Goal: Task Accomplishment & Management: Use online tool/utility

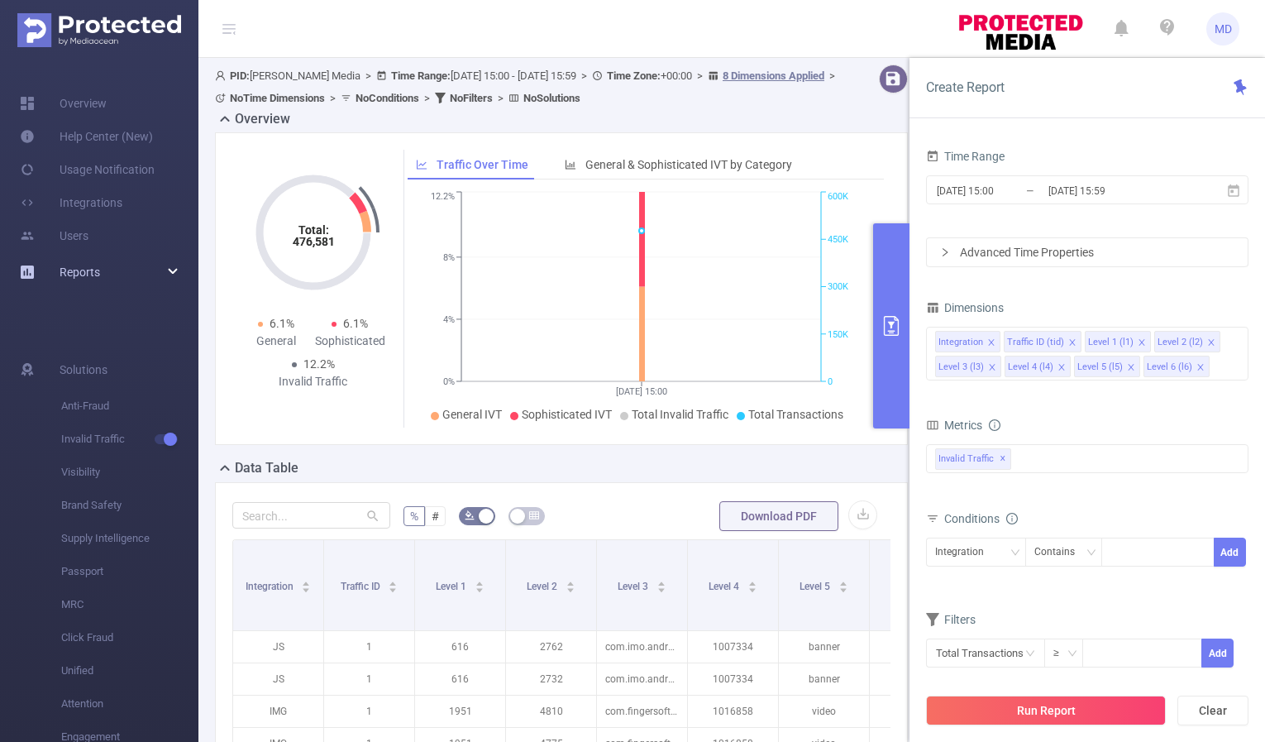
click at [140, 272] on div "Reports" at bounding box center [99, 271] width 198 height 33
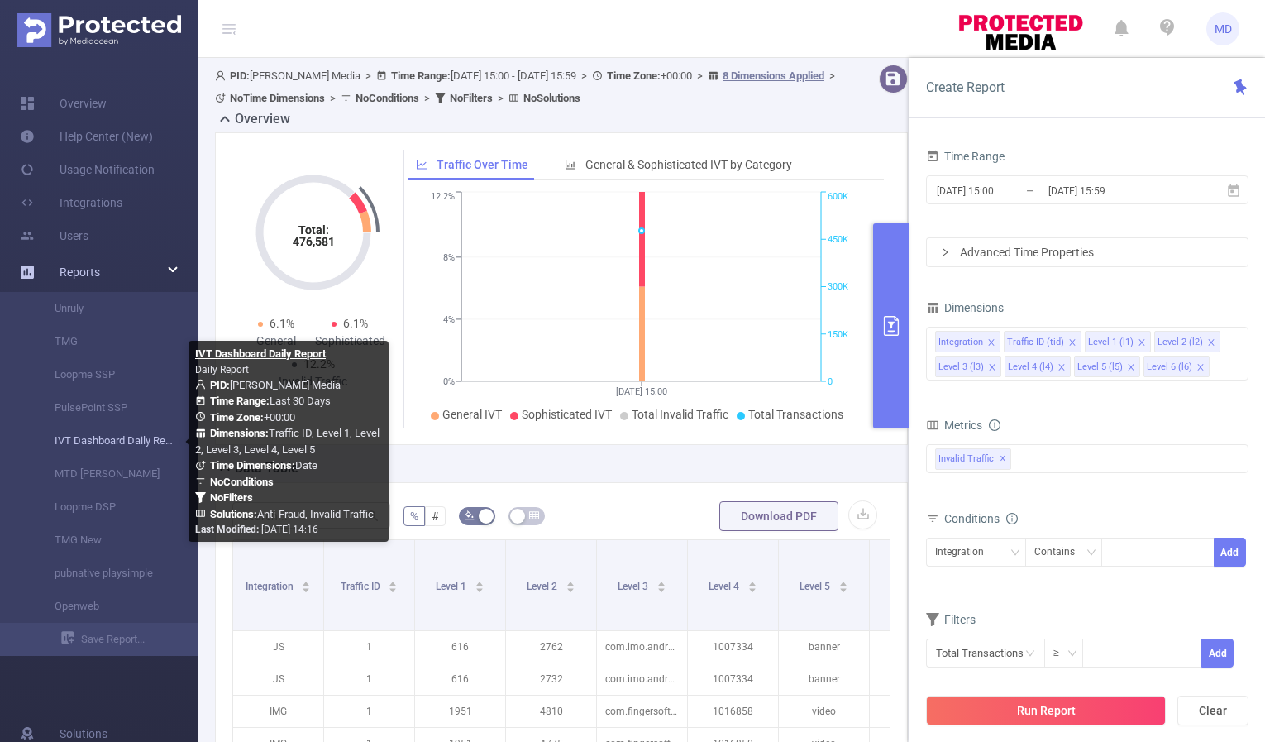
click at [124, 441] on link "IVT Dashboard Daily Report" at bounding box center [106, 440] width 146 height 33
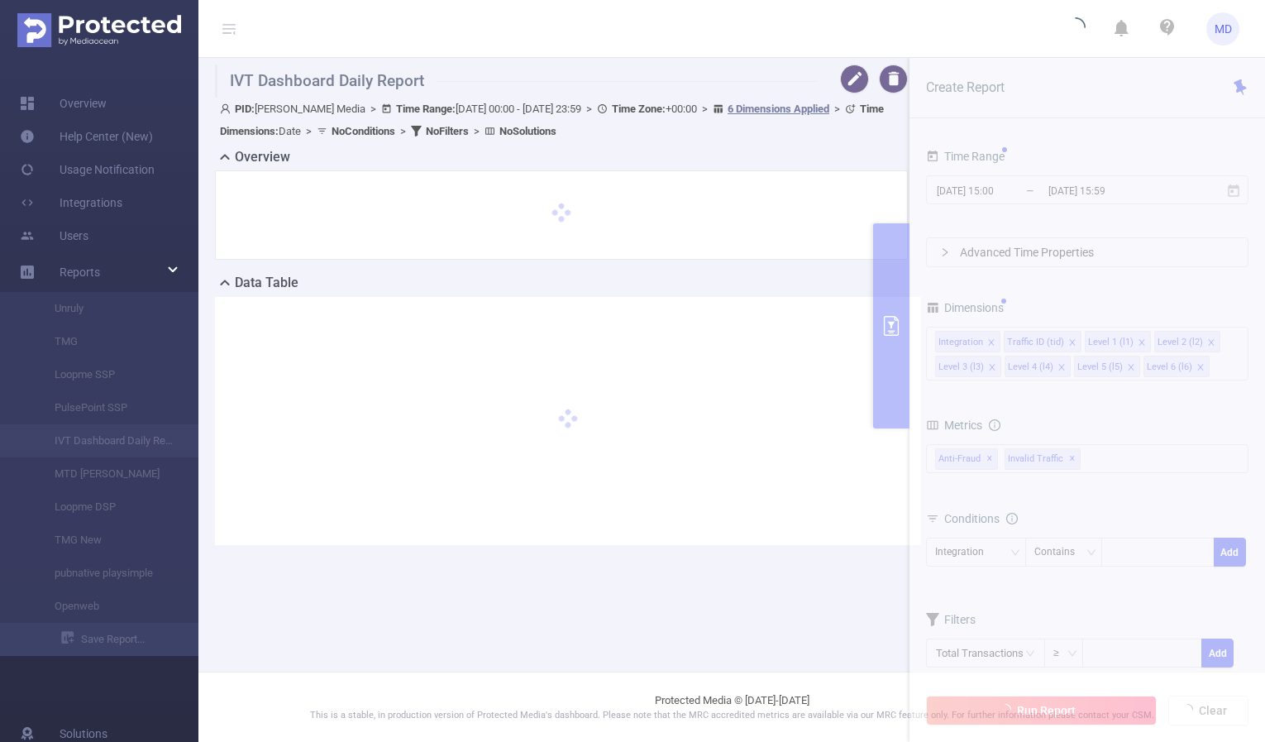
type input "[DATE] 00:00"
type input "[DATE] 23:59"
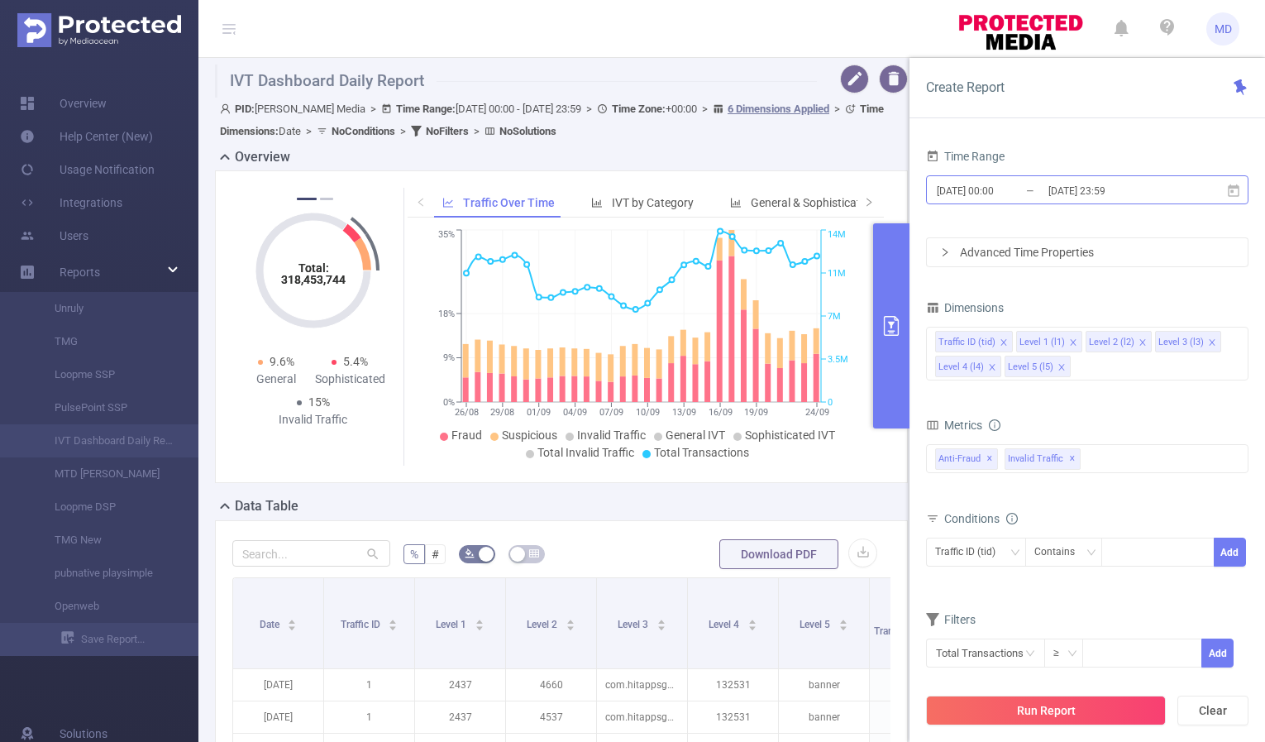
click at [1086, 186] on input "[DATE] 23:59" at bounding box center [1114, 190] width 134 height 22
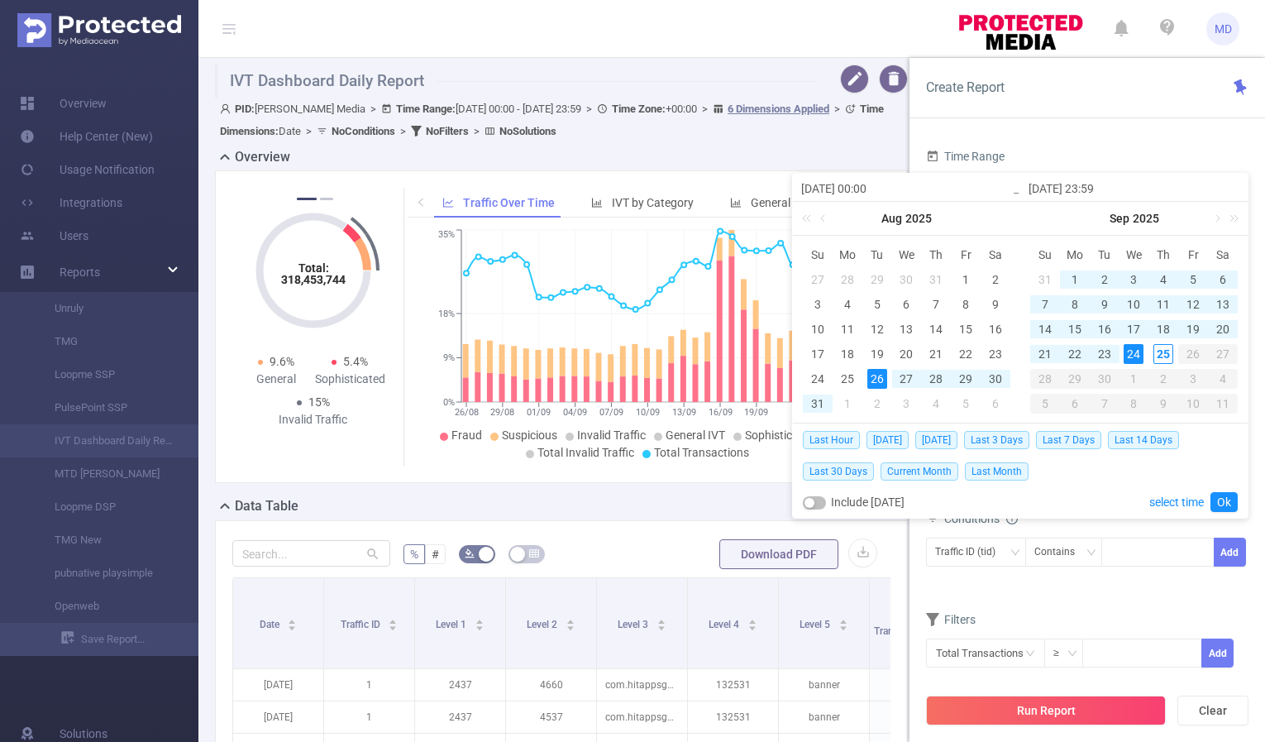
click at [1134, 351] on div "24" at bounding box center [1134, 354] width 20 height 20
type input "[DATE] 00:00"
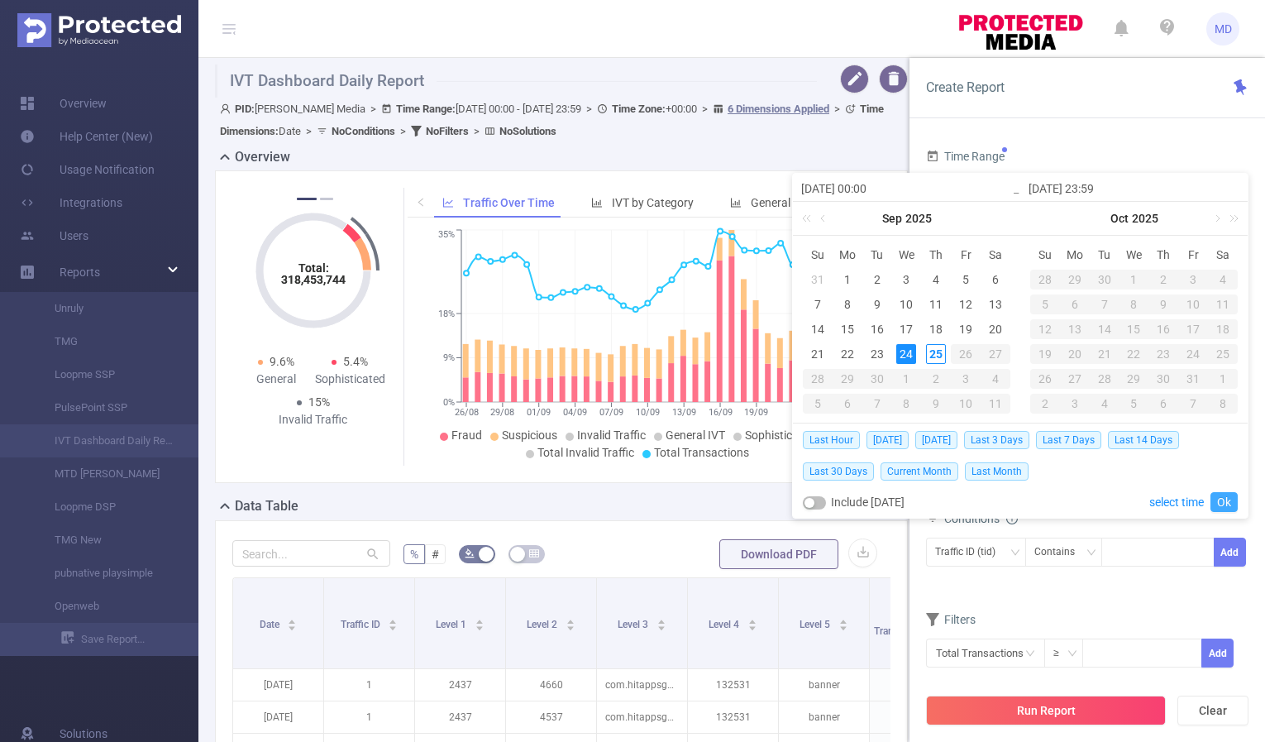
click at [1220, 504] on link "Ok" at bounding box center [1223, 502] width 27 height 20
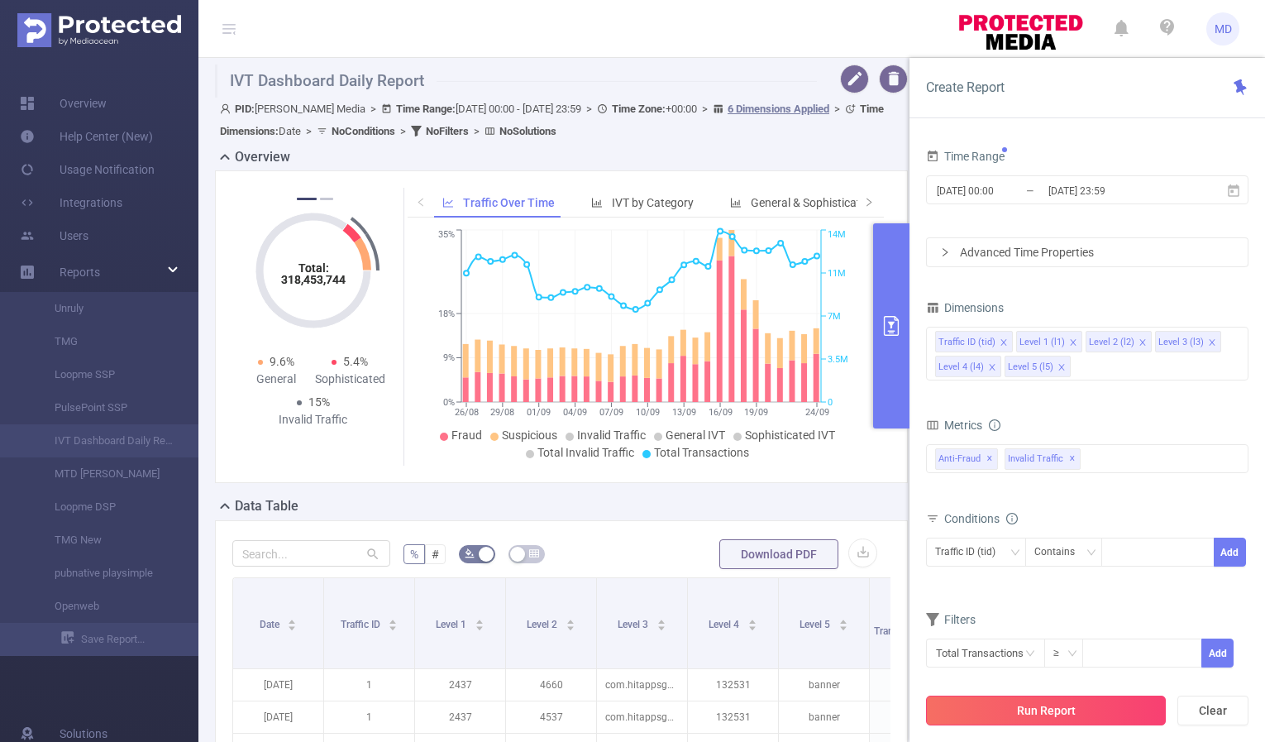
click at [1043, 713] on button "Run Report" at bounding box center [1046, 710] width 240 height 30
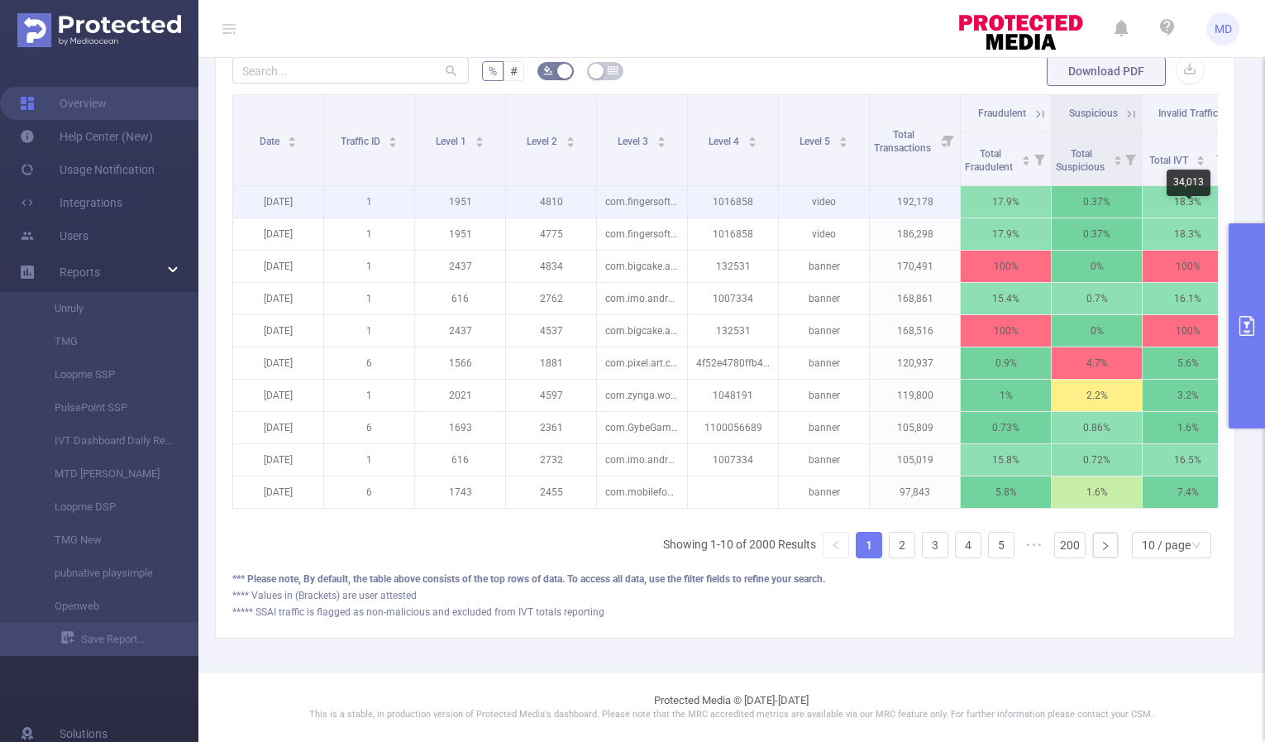
scroll to position [320, 0]
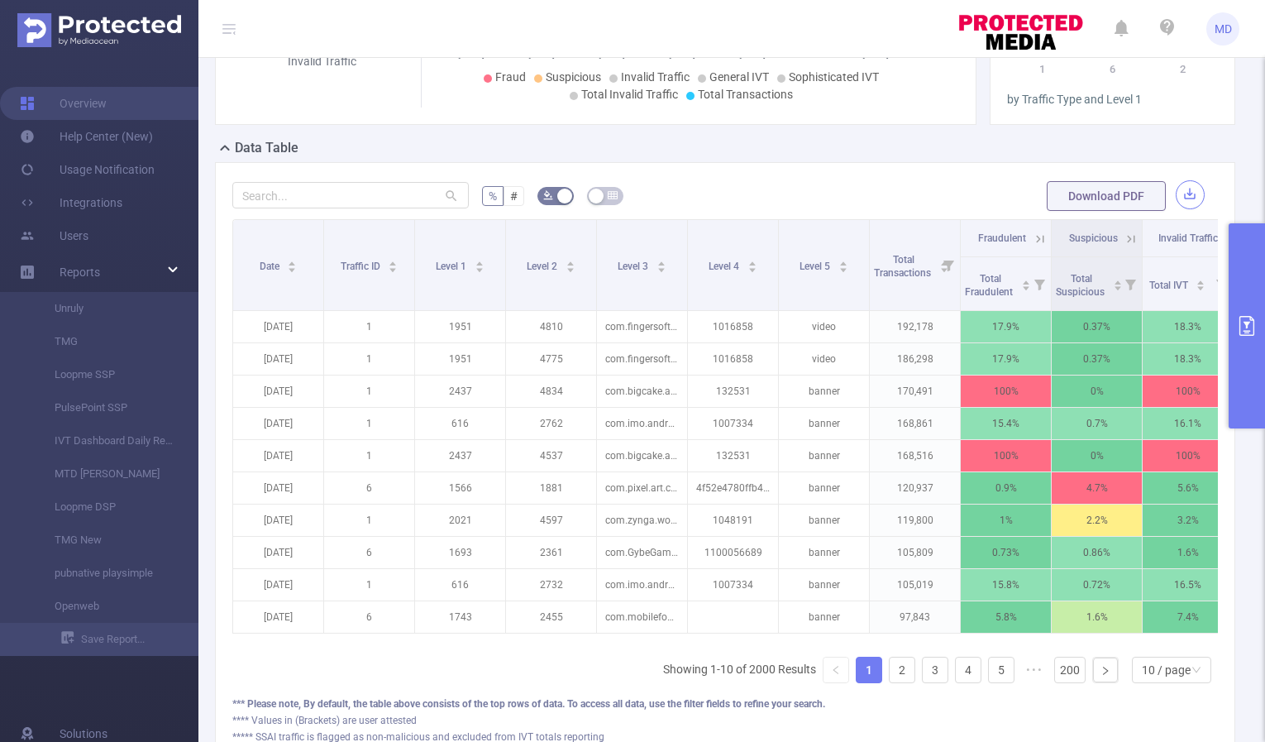
click at [1180, 186] on button "button" at bounding box center [1190, 194] width 29 height 29
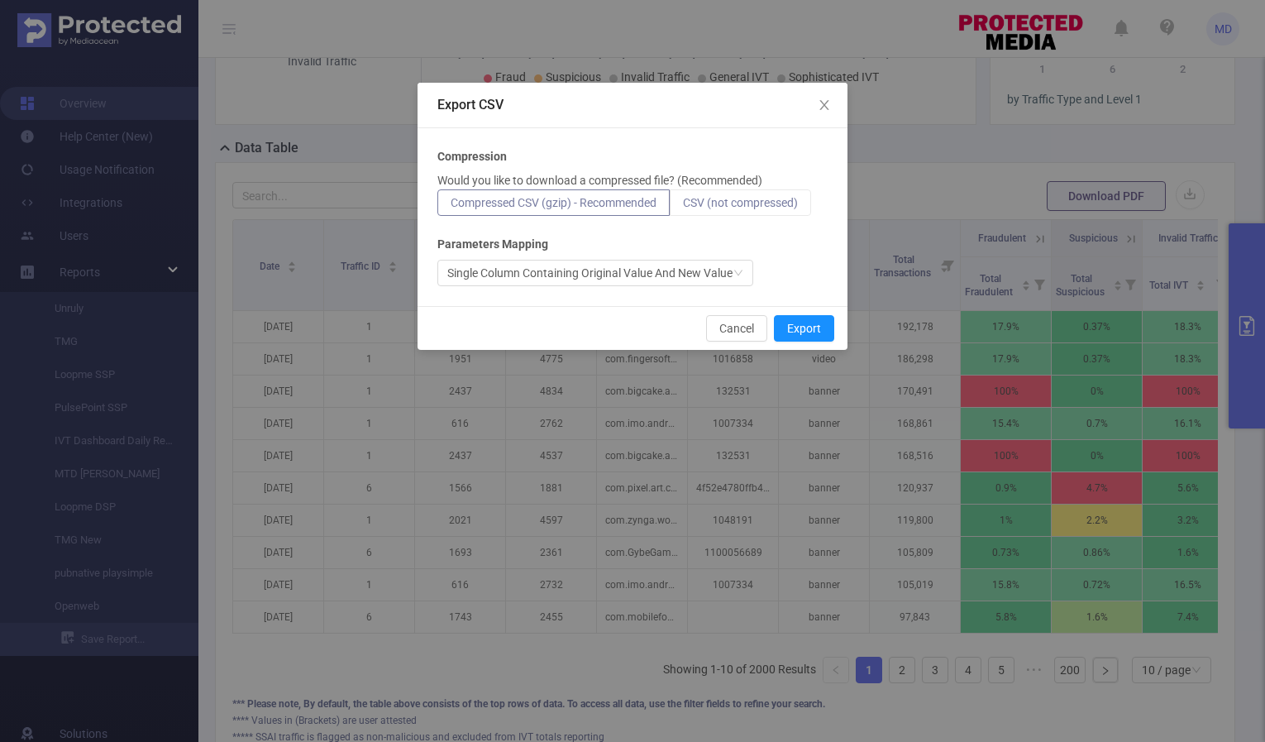
click at [755, 198] on span "CSV (not compressed)" at bounding box center [740, 202] width 115 height 13
click at [683, 207] on input "CSV (not compressed)" at bounding box center [683, 207] width 0 height 0
click at [809, 326] on button "Export" at bounding box center [804, 328] width 60 height 26
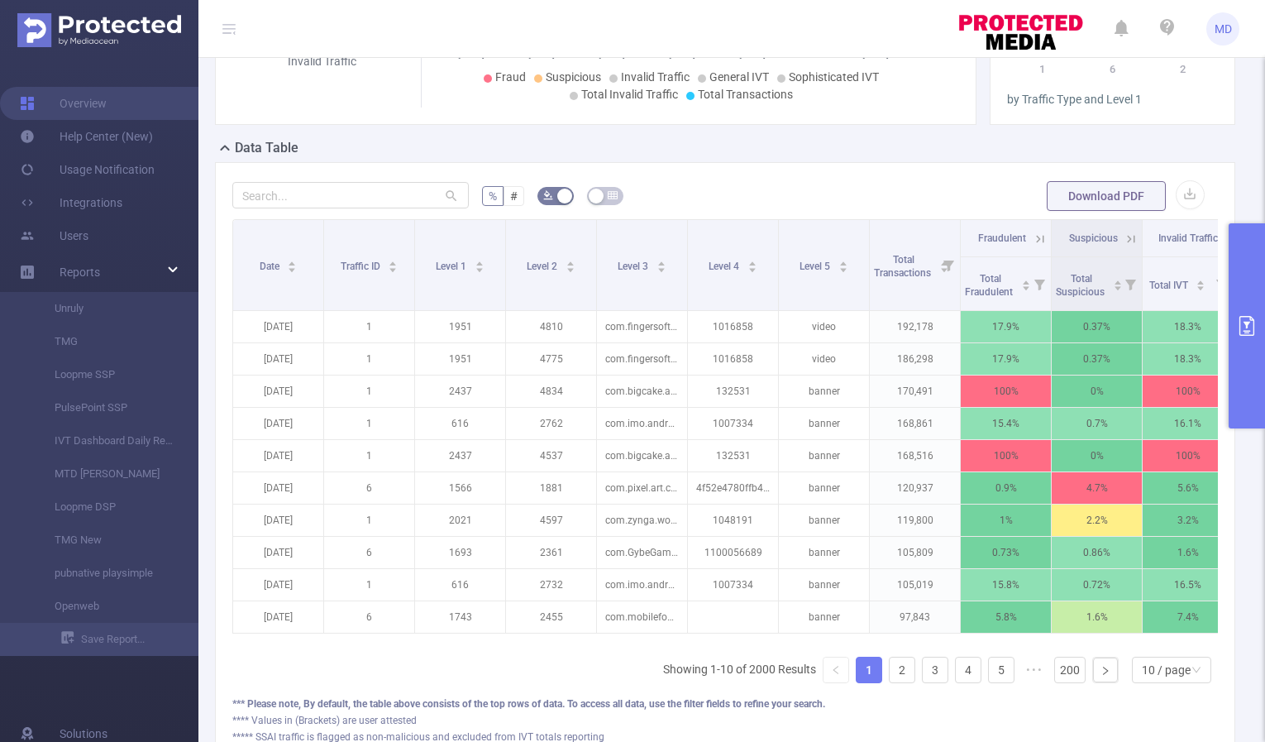
click at [1249, 336] on button "primary" at bounding box center [1247, 325] width 36 height 205
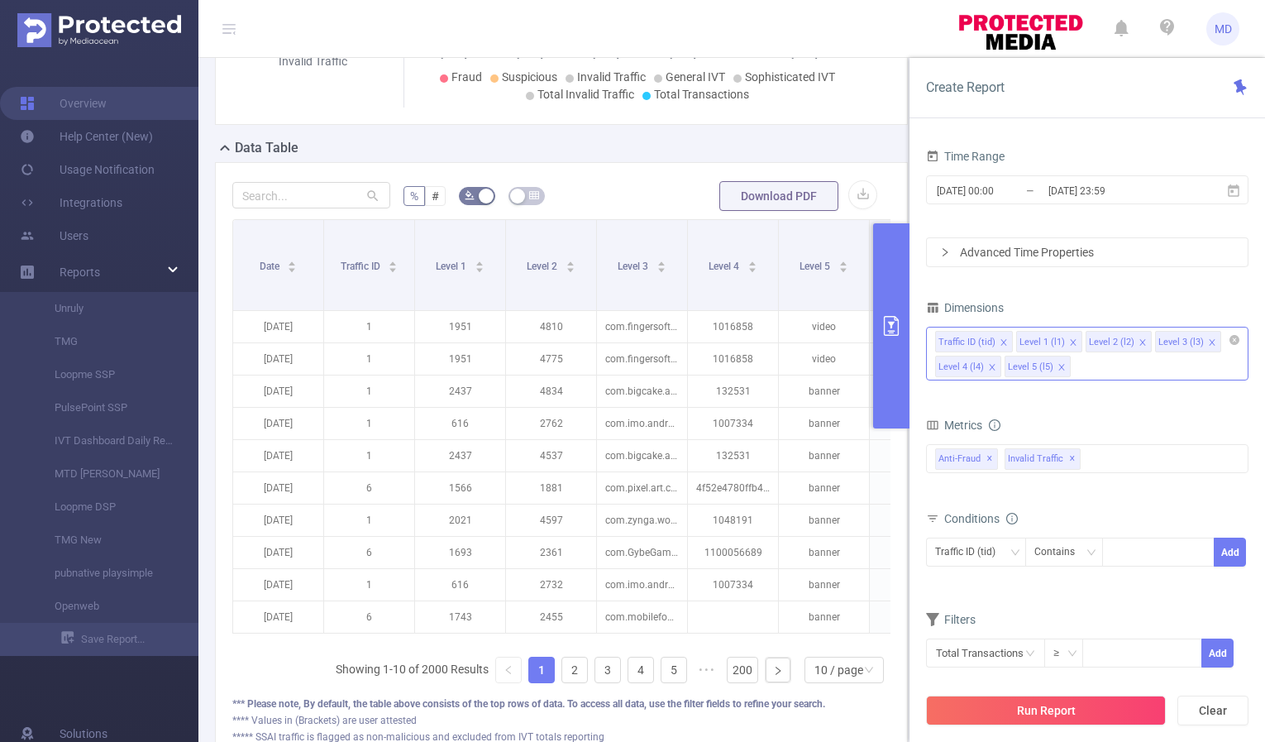
click at [1058, 368] on icon "icon: close" at bounding box center [1061, 367] width 8 height 8
click at [1138, 339] on icon "icon: close" at bounding box center [1142, 342] width 8 height 8
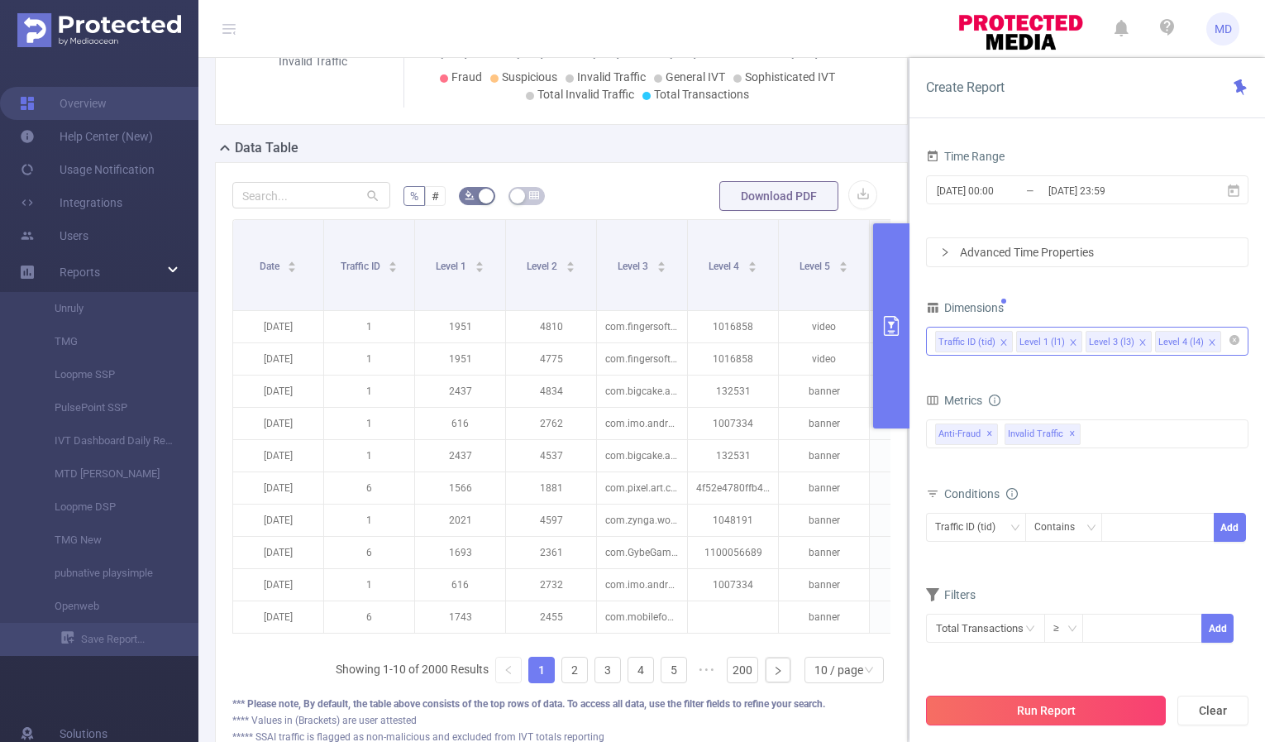
click at [1052, 712] on button "Run Report" at bounding box center [1046, 710] width 240 height 30
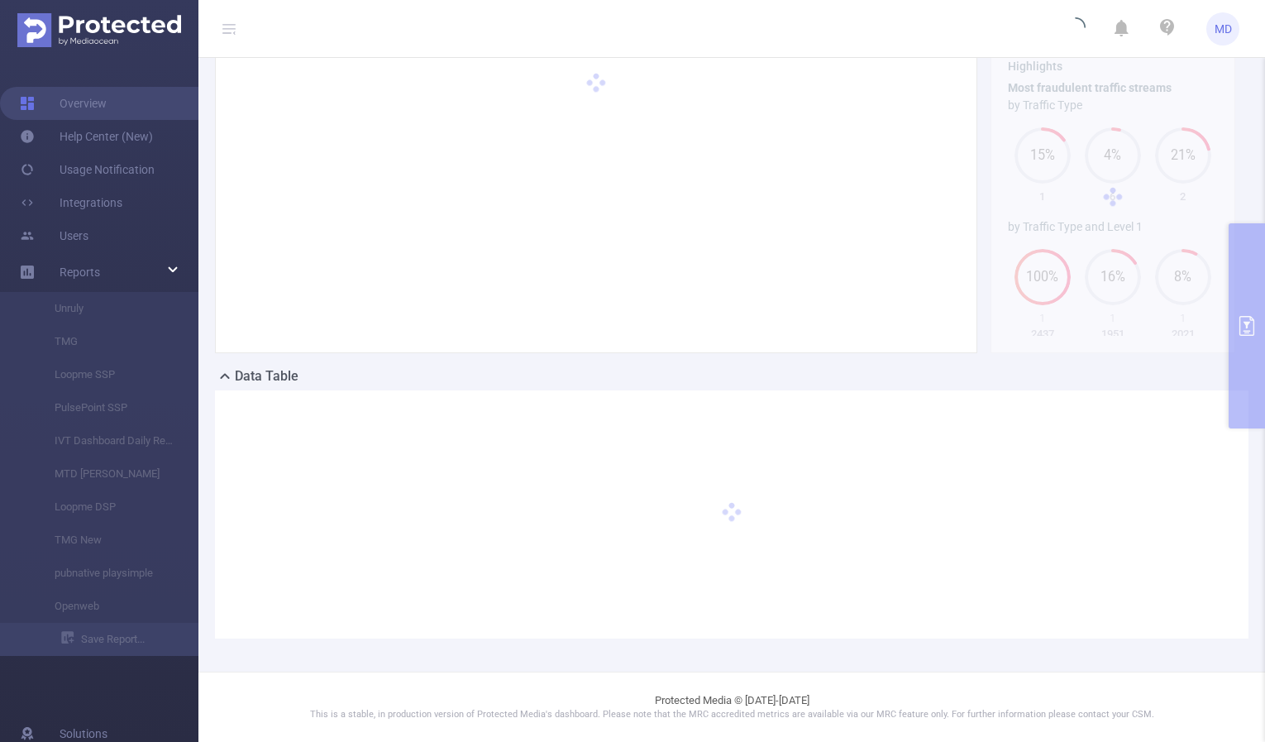
scroll to position [91, 0]
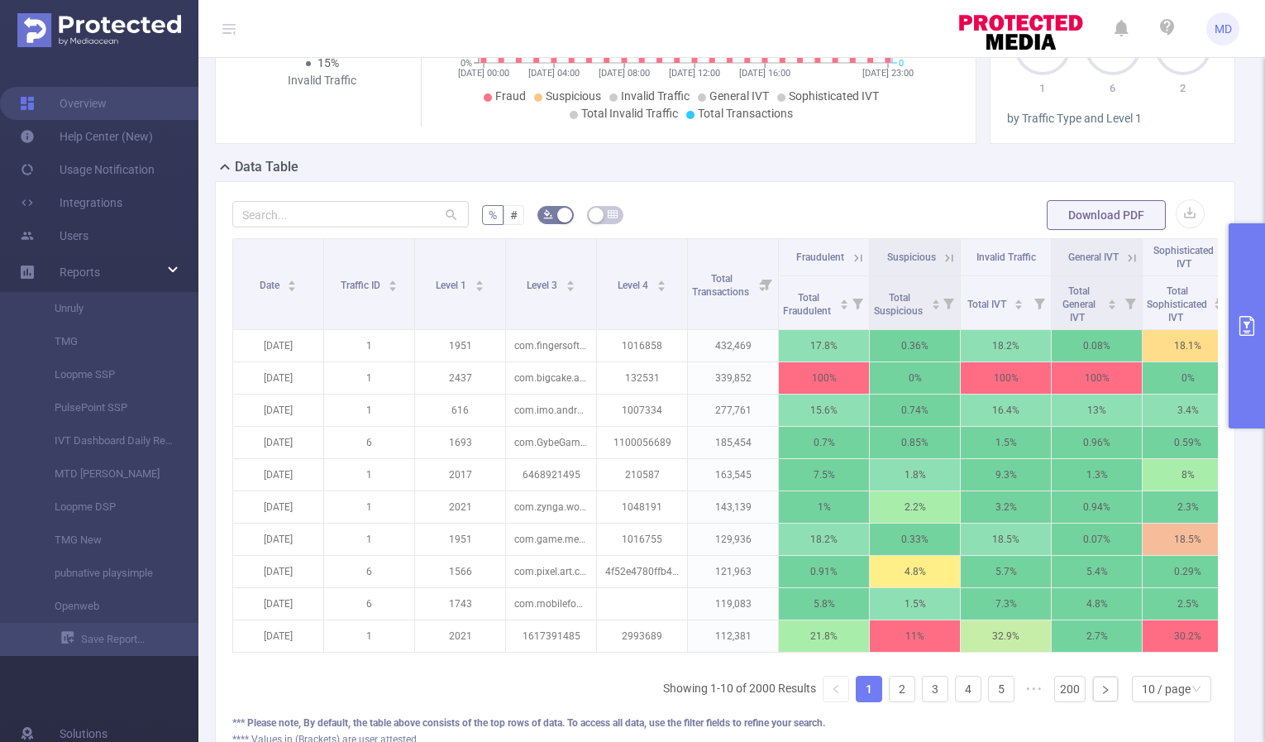
scroll to position [456, 0]
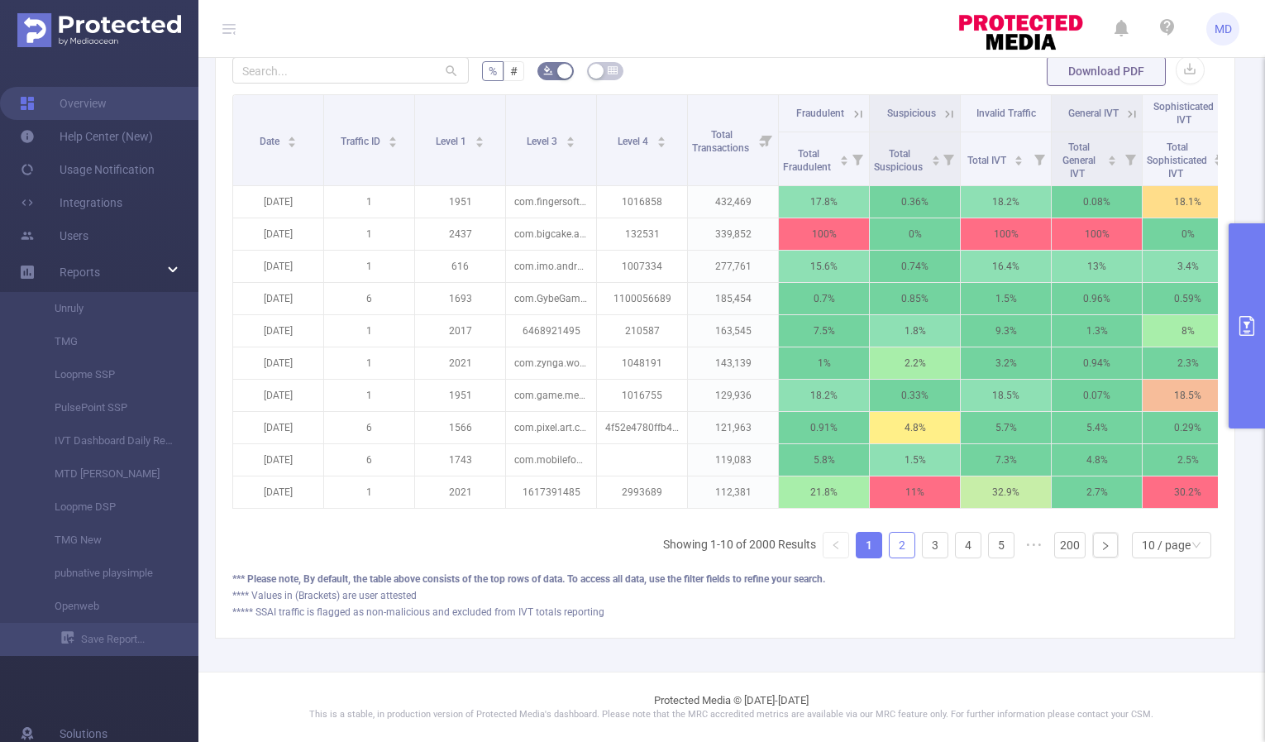
click at [892, 550] on link "2" at bounding box center [902, 544] width 25 height 25
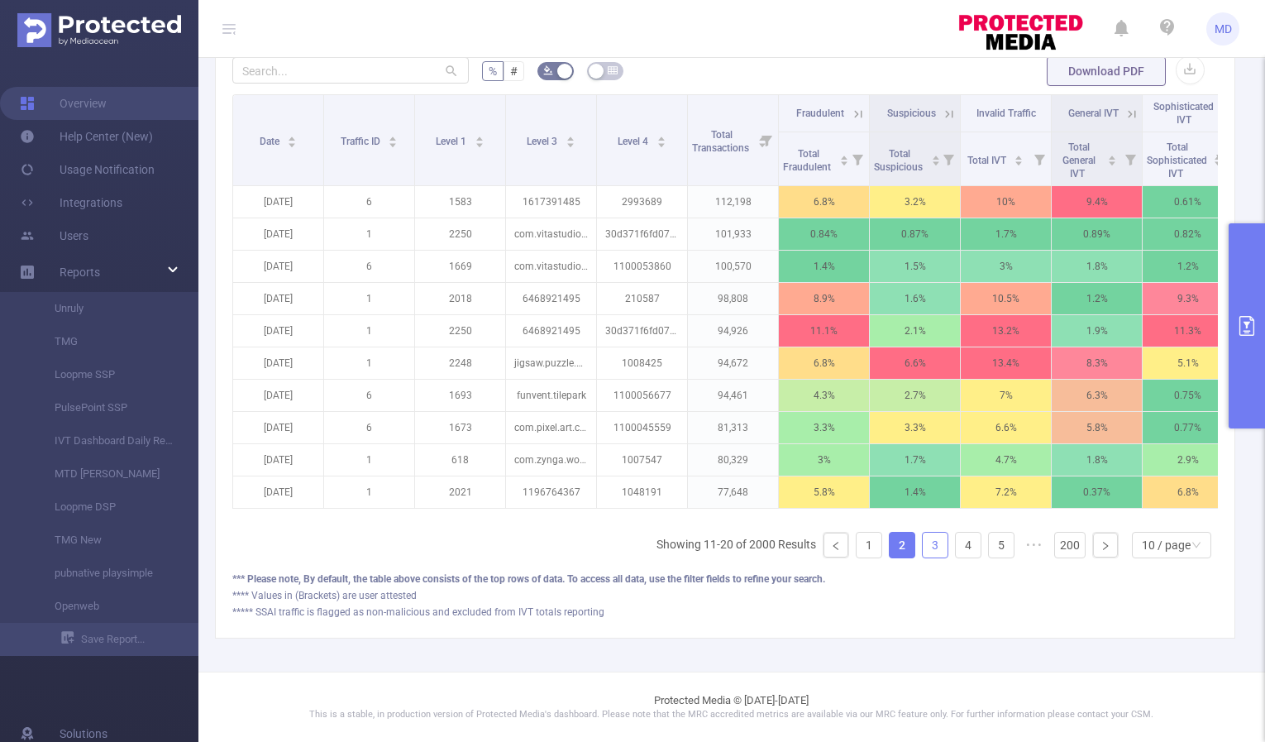
click at [923, 546] on link "3" at bounding box center [935, 544] width 25 height 25
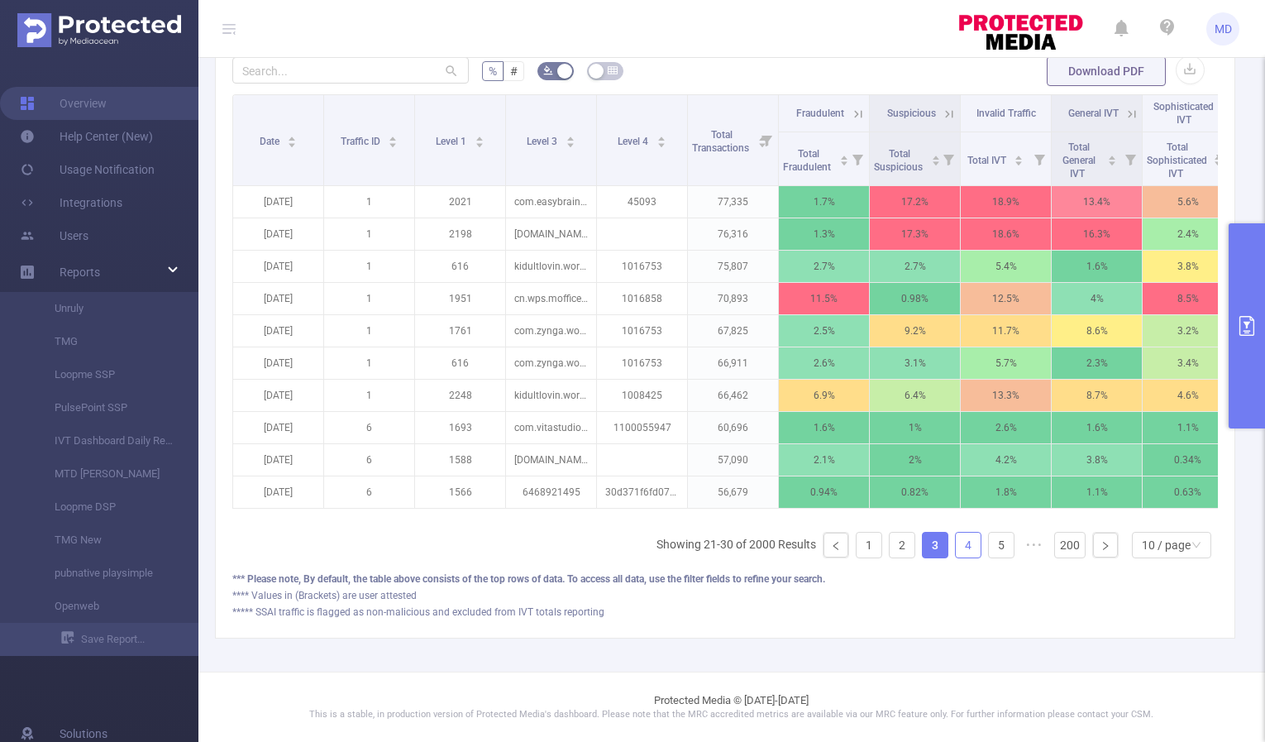
click at [956, 545] on link "4" at bounding box center [968, 544] width 25 height 25
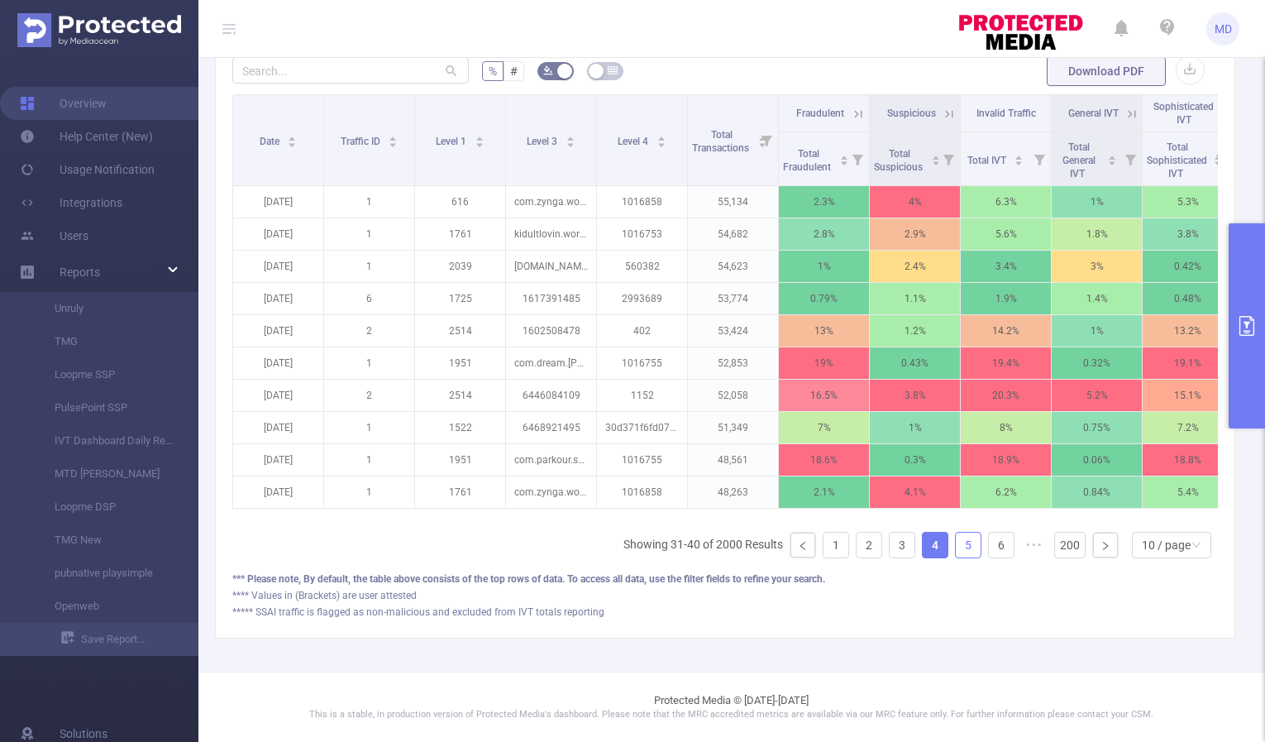
click at [956, 545] on link "5" at bounding box center [968, 544] width 25 height 25
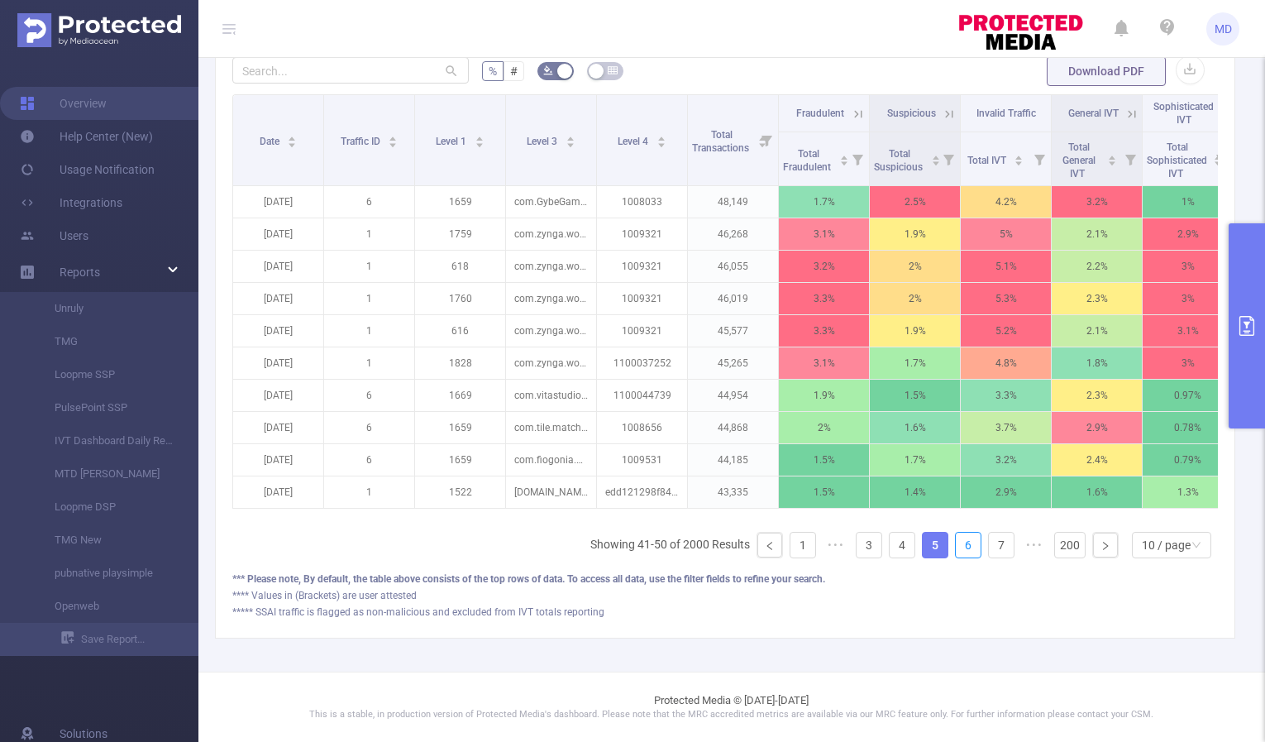
click at [956, 545] on link "6" at bounding box center [968, 544] width 25 height 25
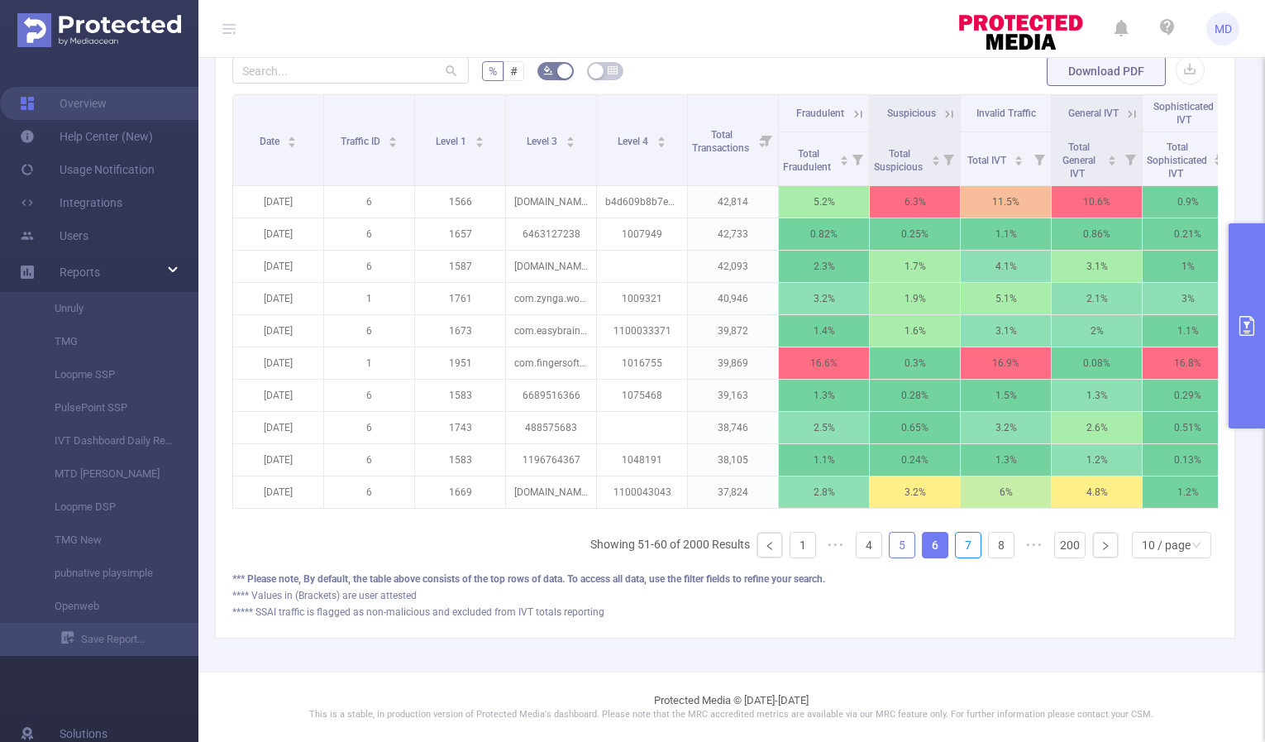
click at [956, 545] on link "7" at bounding box center [968, 544] width 25 height 25
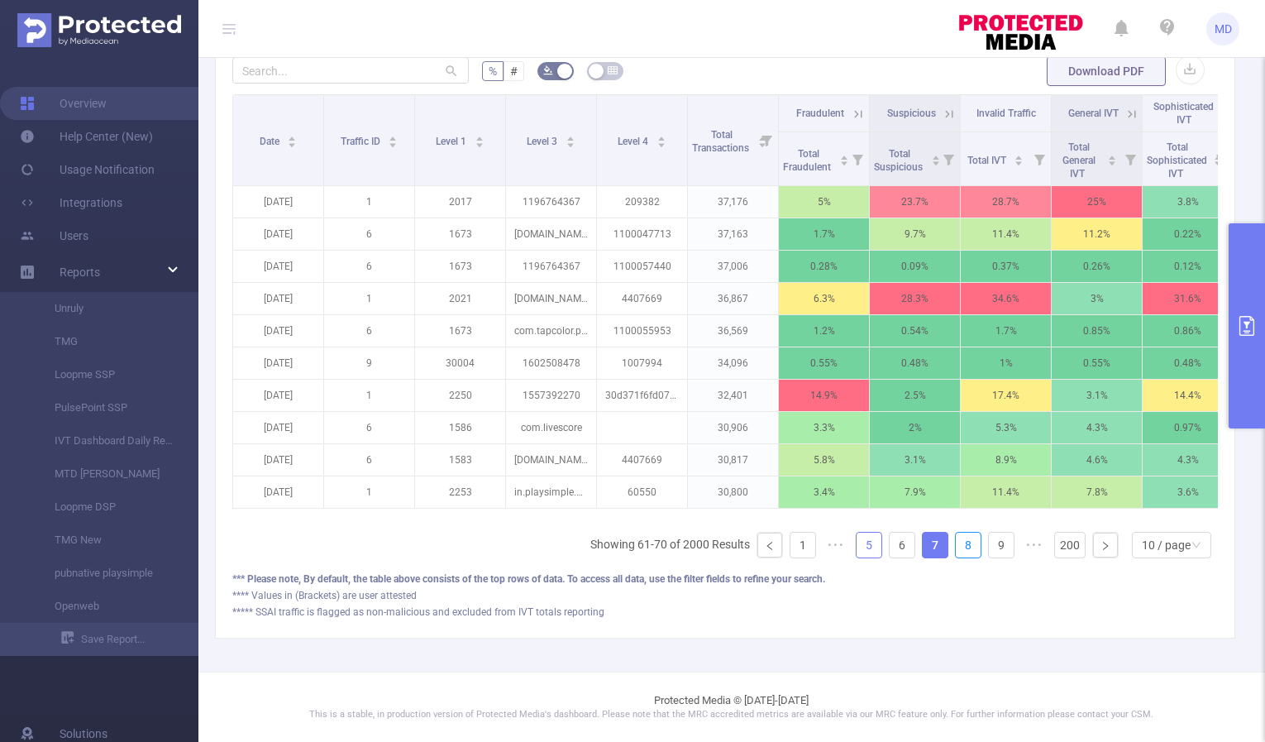
click at [956, 545] on link "8" at bounding box center [968, 544] width 25 height 25
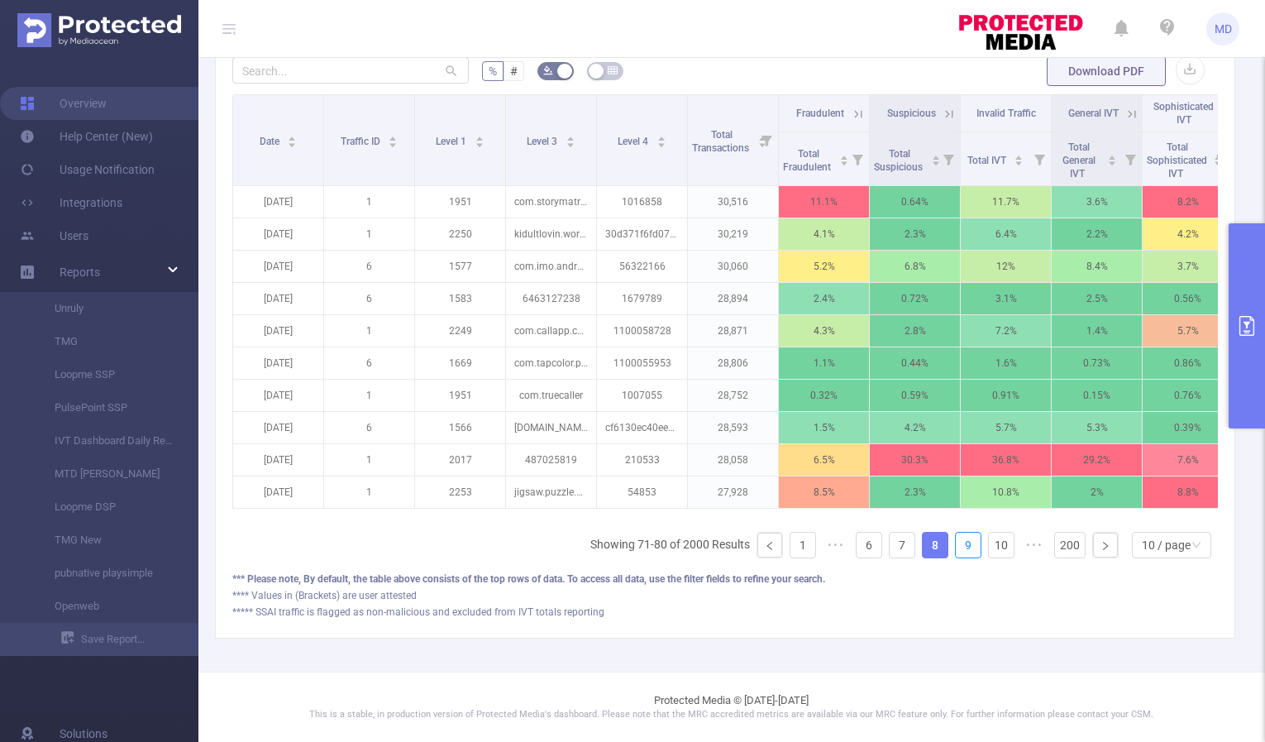
click at [956, 545] on link "9" at bounding box center [968, 544] width 25 height 25
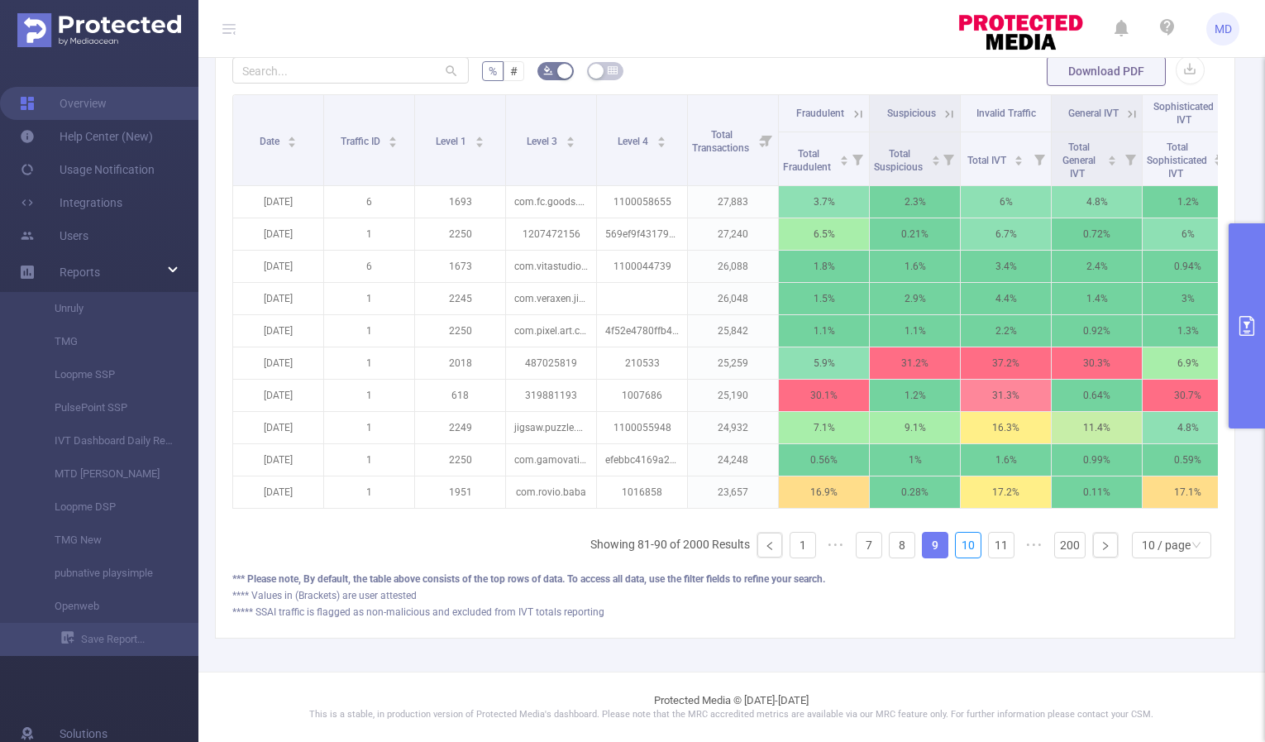
click at [956, 545] on link "10" at bounding box center [968, 544] width 25 height 25
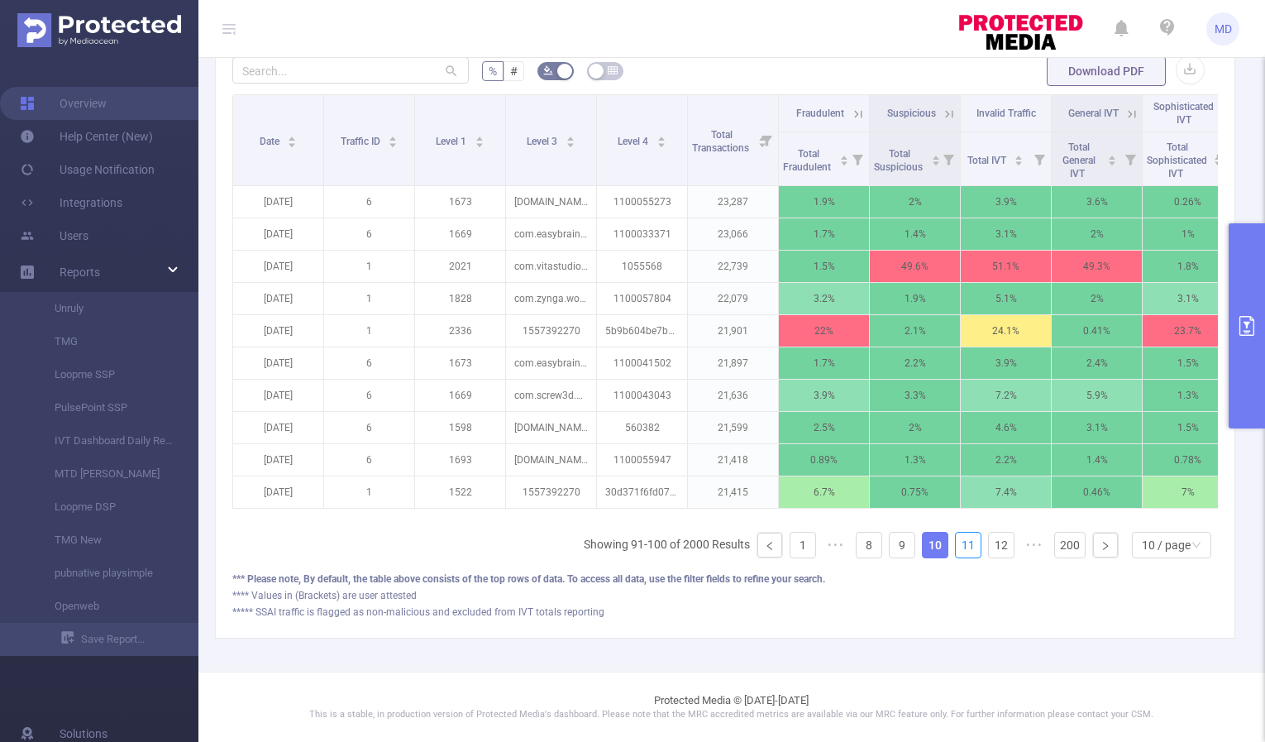
click at [956, 545] on link "11" at bounding box center [968, 544] width 25 height 25
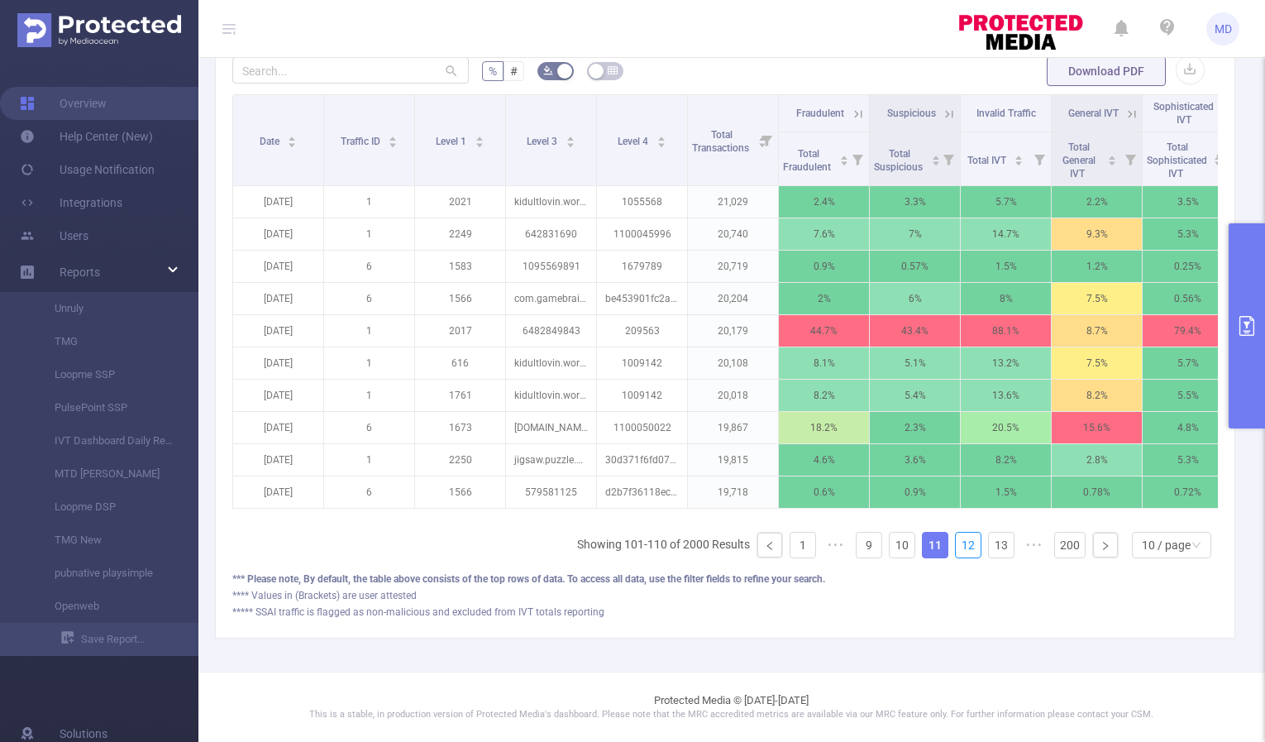
click at [956, 545] on link "12" at bounding box center [968, 544] width 25 height 25
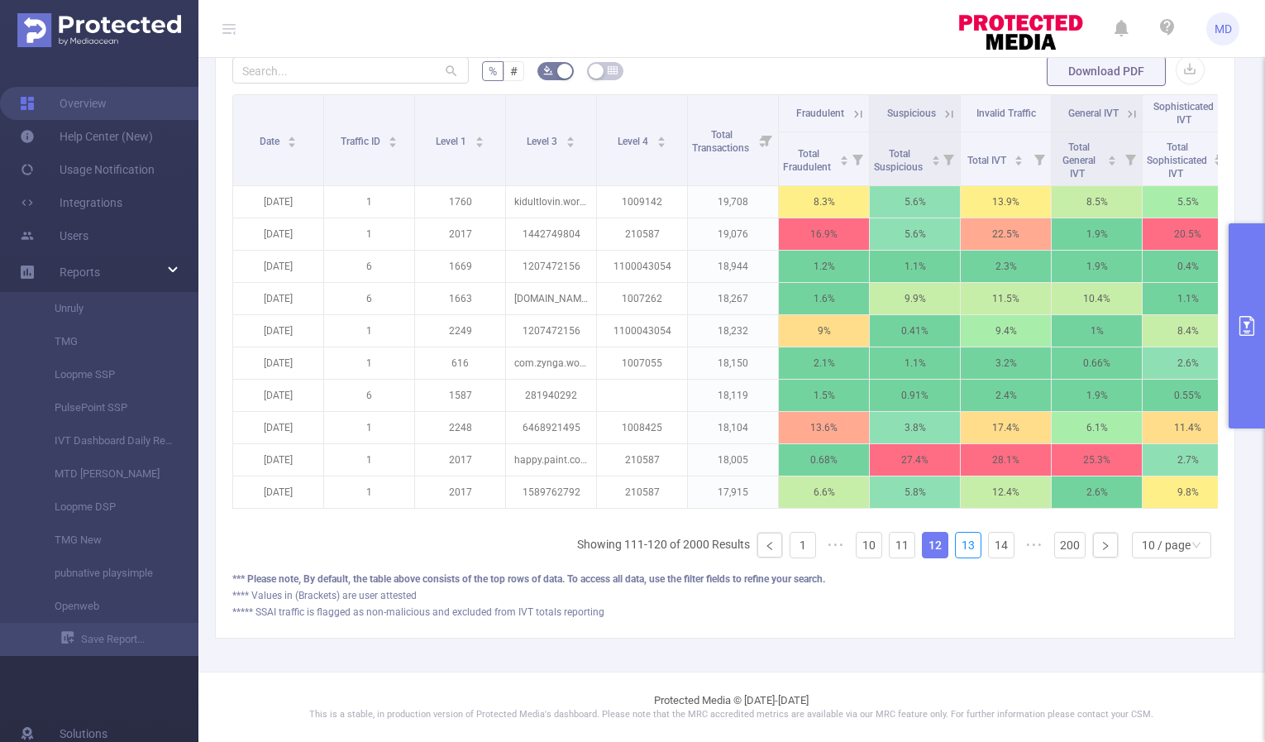
click at [956, 545] on link "13" at bounding box center [968, 544] width 25 height 25
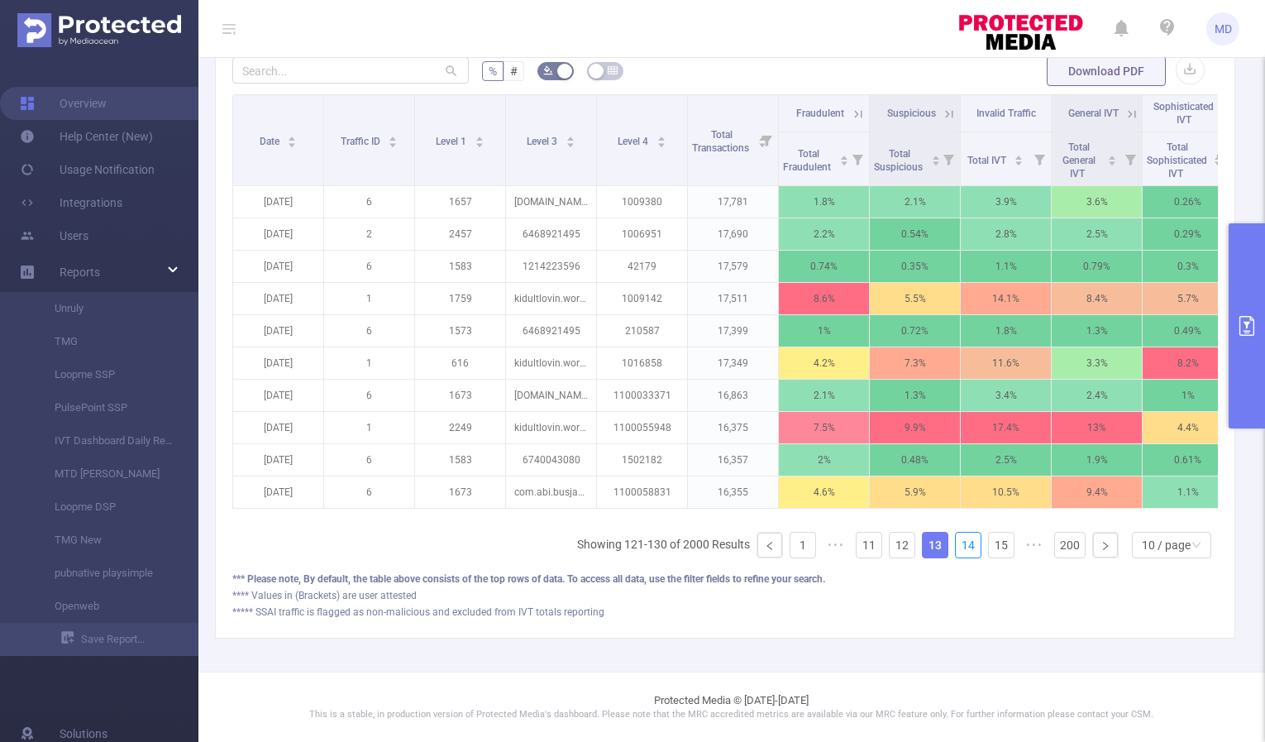
click at [956, 545] on link "14" at bounding box center [968, 544] width 25 height 25
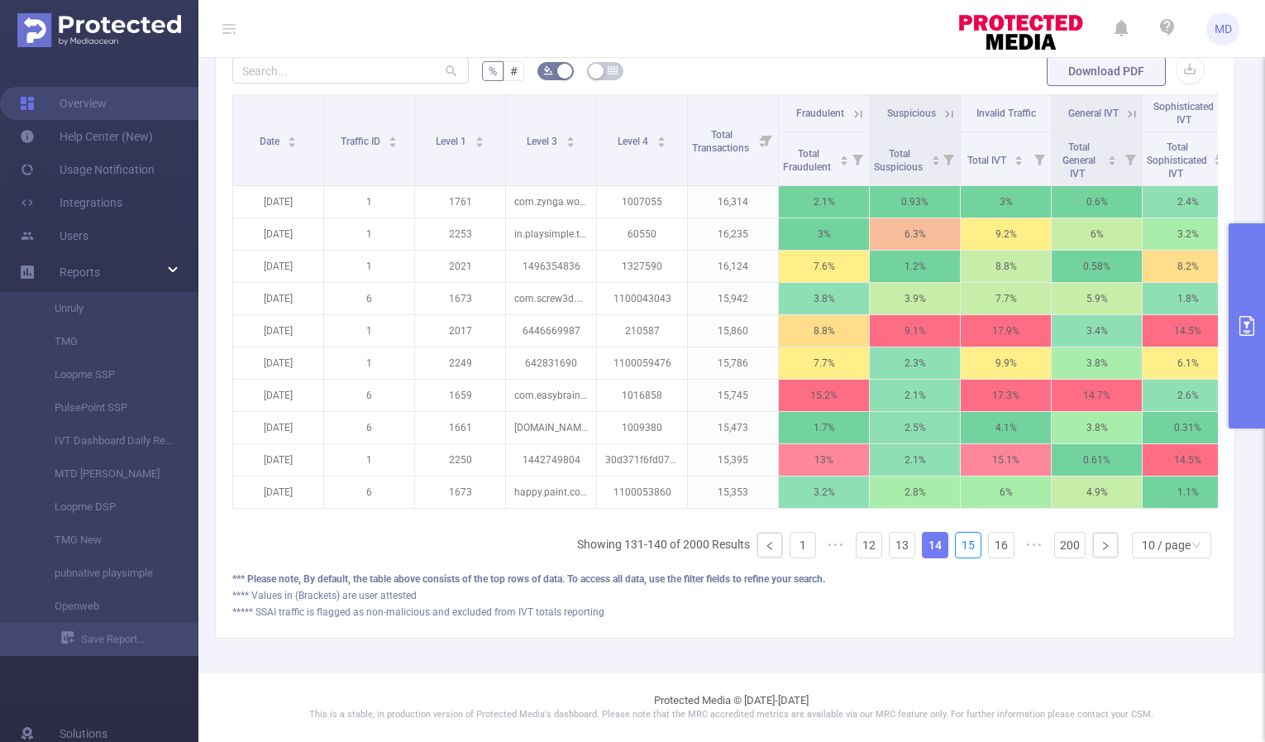
click at [956, 545] on link "15" at bounding box center [968, 544] width 25 height 25
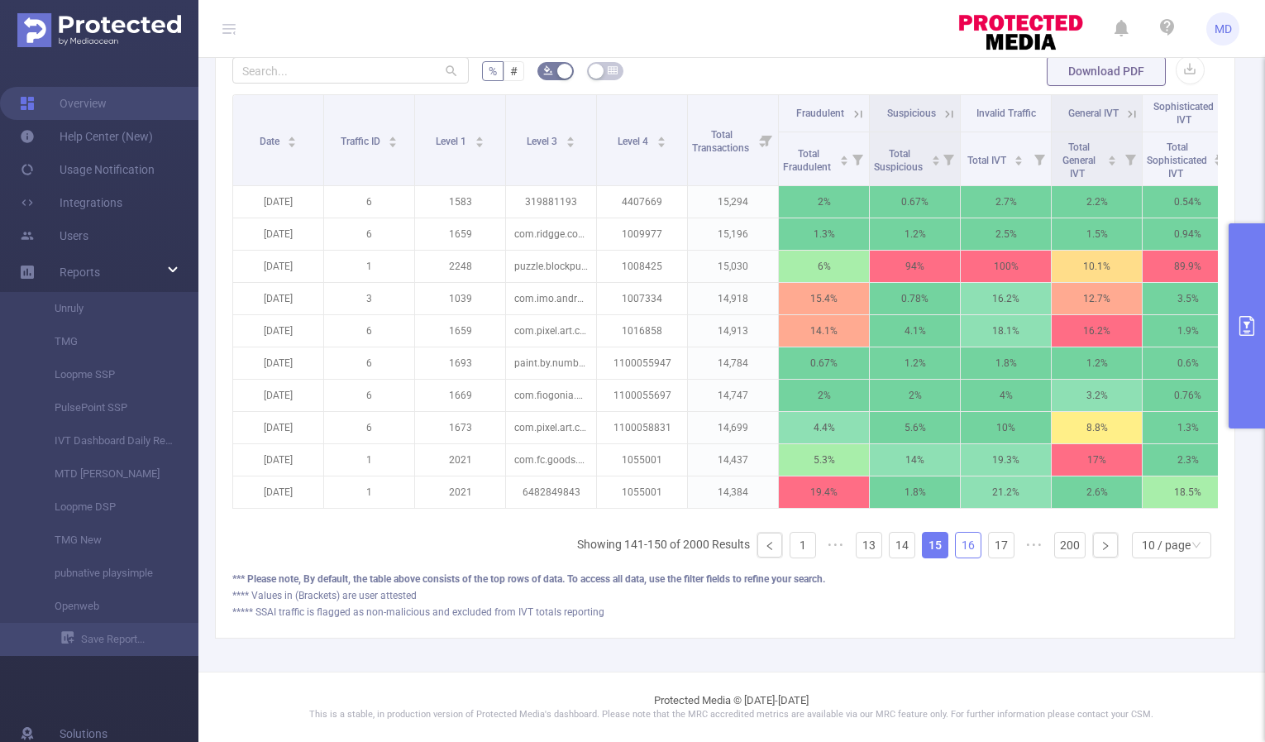
click at [957, 545] on link "16" at bounding box center [968, 544] width 25 height 25
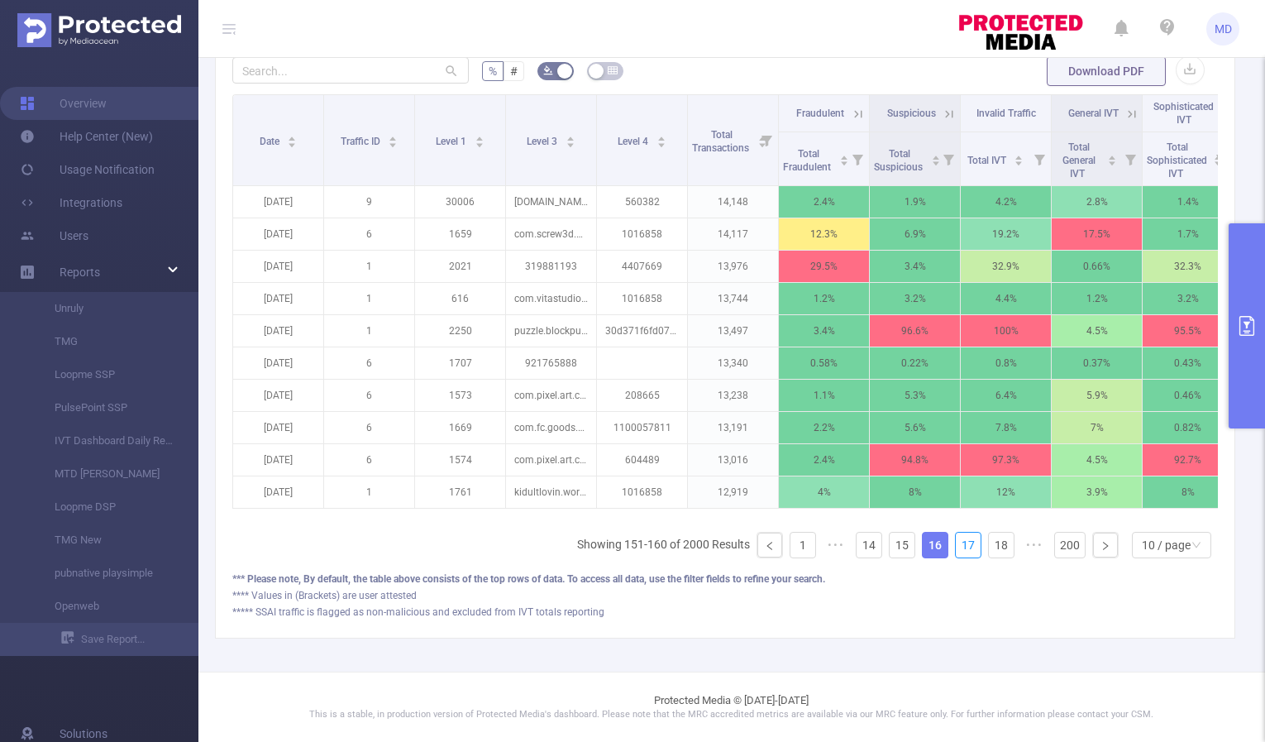
click at [957, 545] on link "17" at bounding box center [968, 544] width 25 height 25
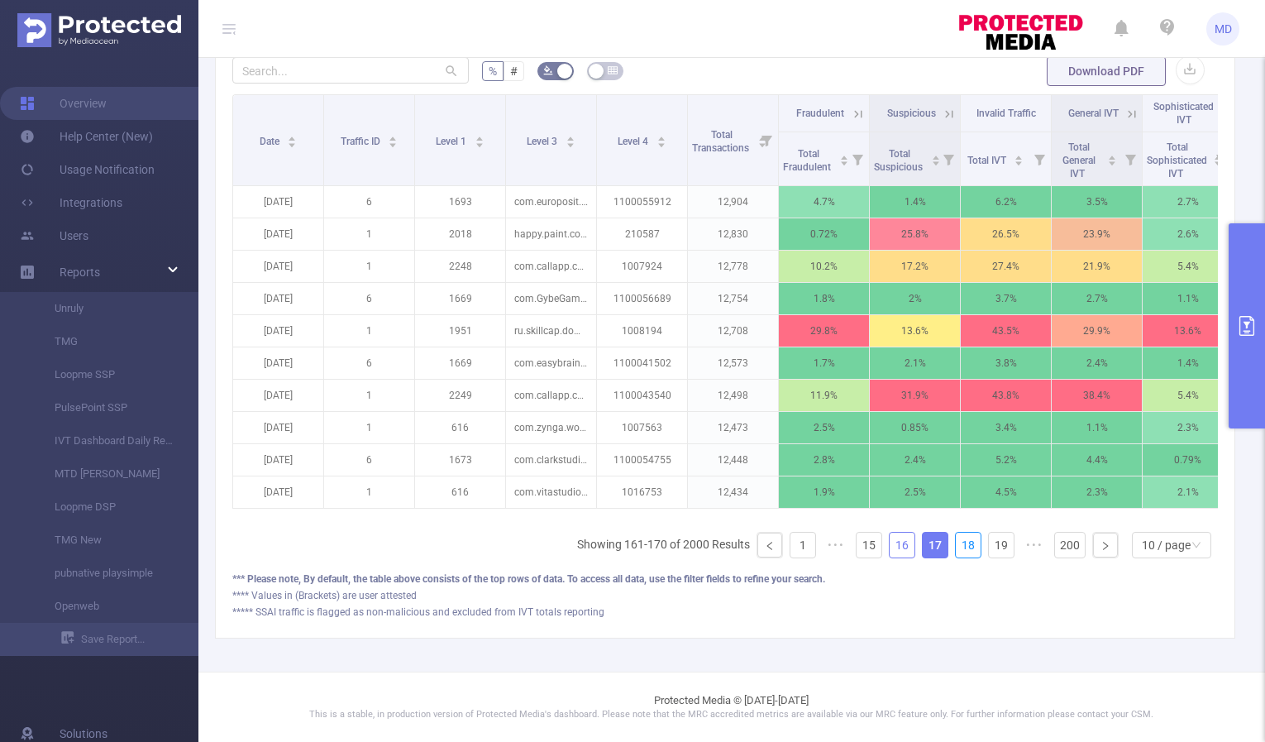
click at [957, 545] on link "18" at bounding box center [968, 544] width 25 height 25
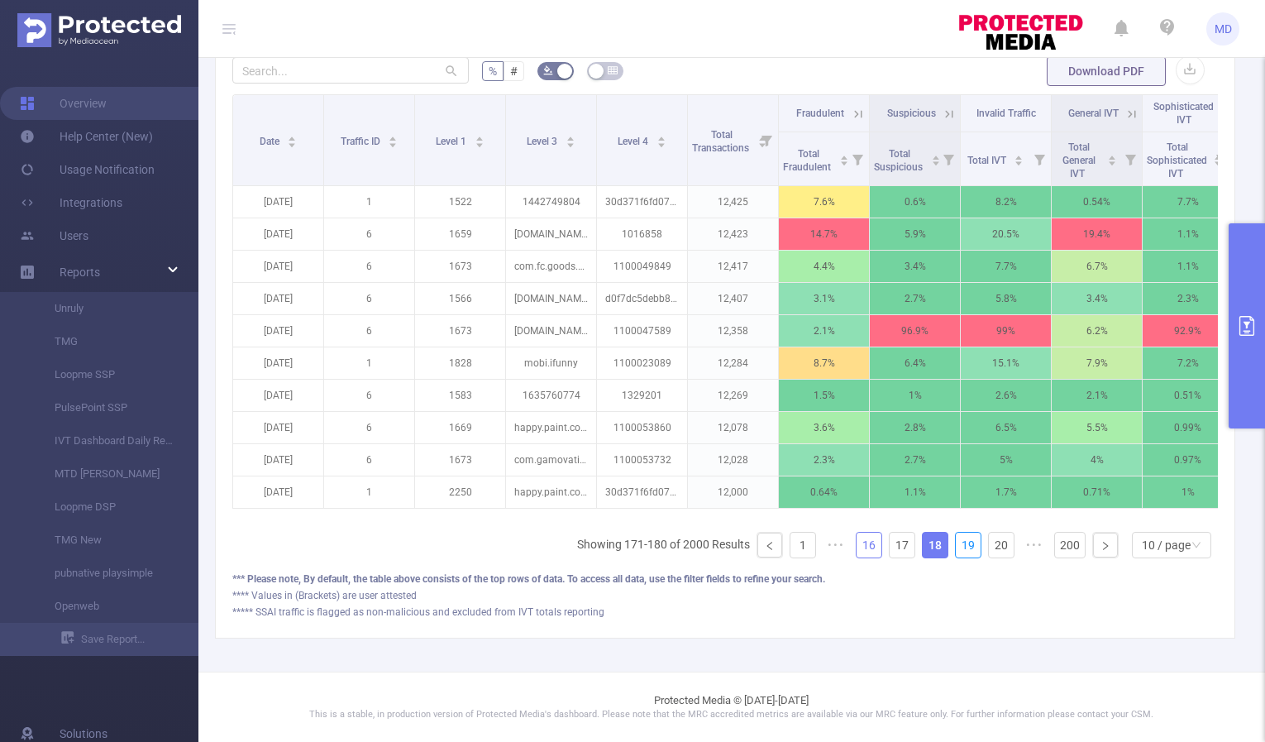
click at [957, 545] on link "19" at bounding box center [968, 544] width 25 height 25
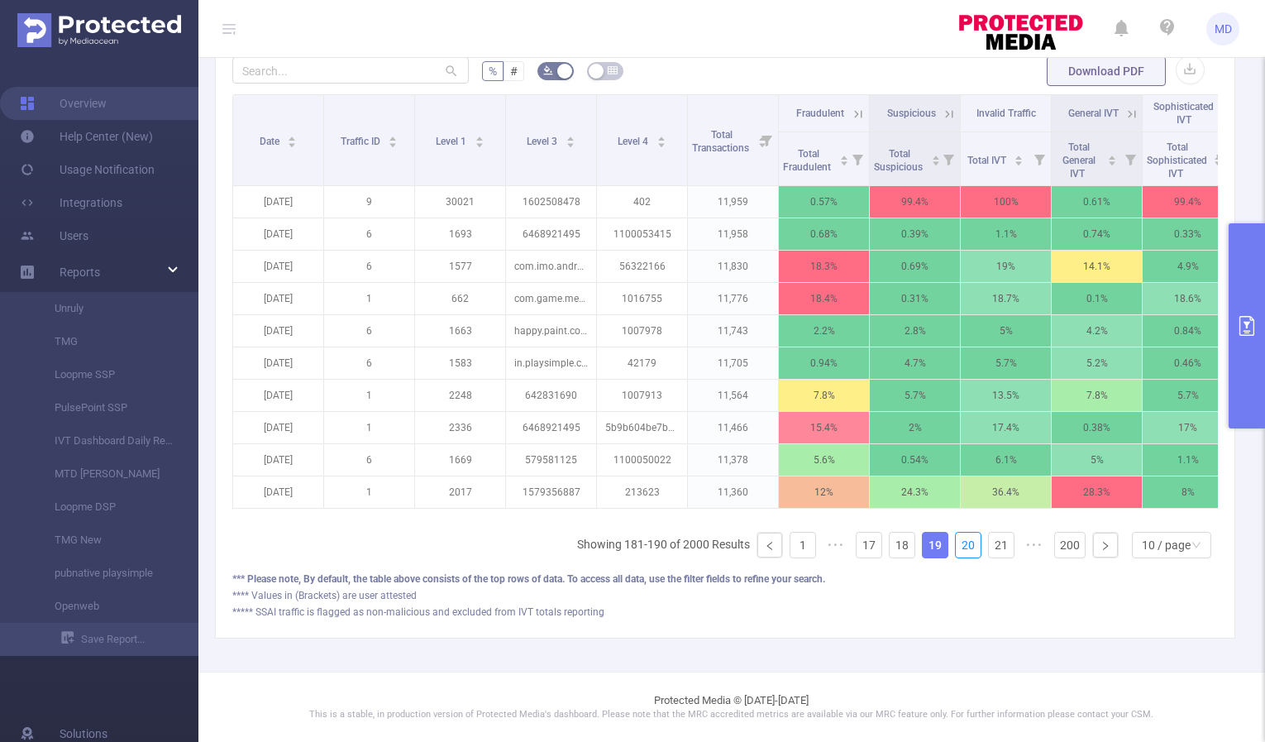
click at [957, 545] on link "20" at bounding box center [968, 544] width 25 height 25
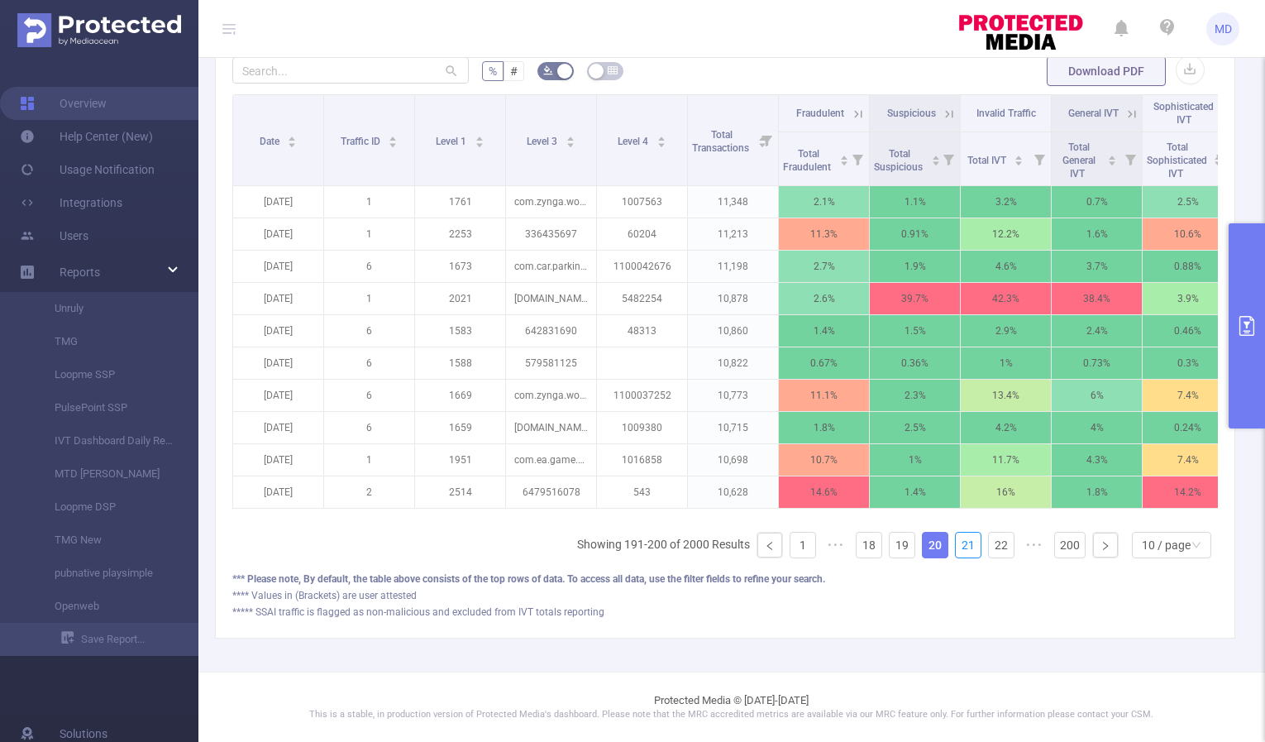
click at [957, 545] on link "21" at bounding box center [968, 544] width 25 height 25
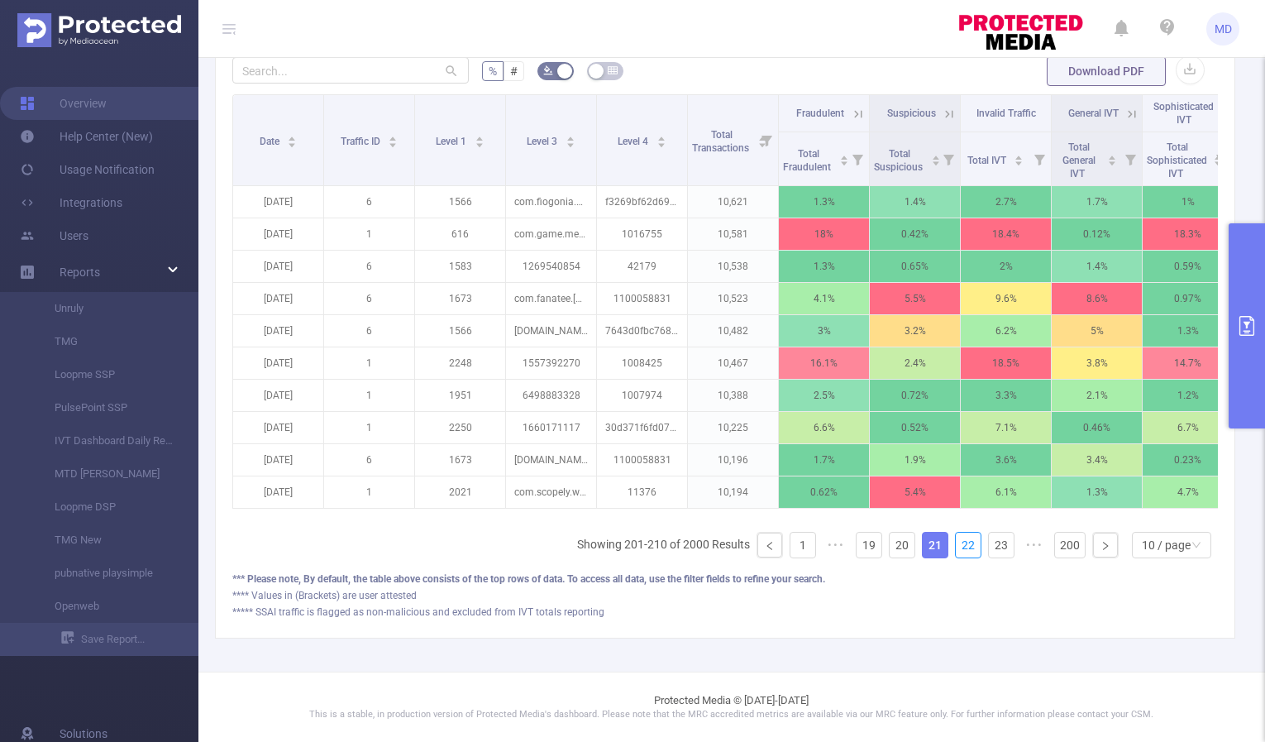
click at [957, 545] on link "22" at bounding box center [968, 544] width 25 height 25
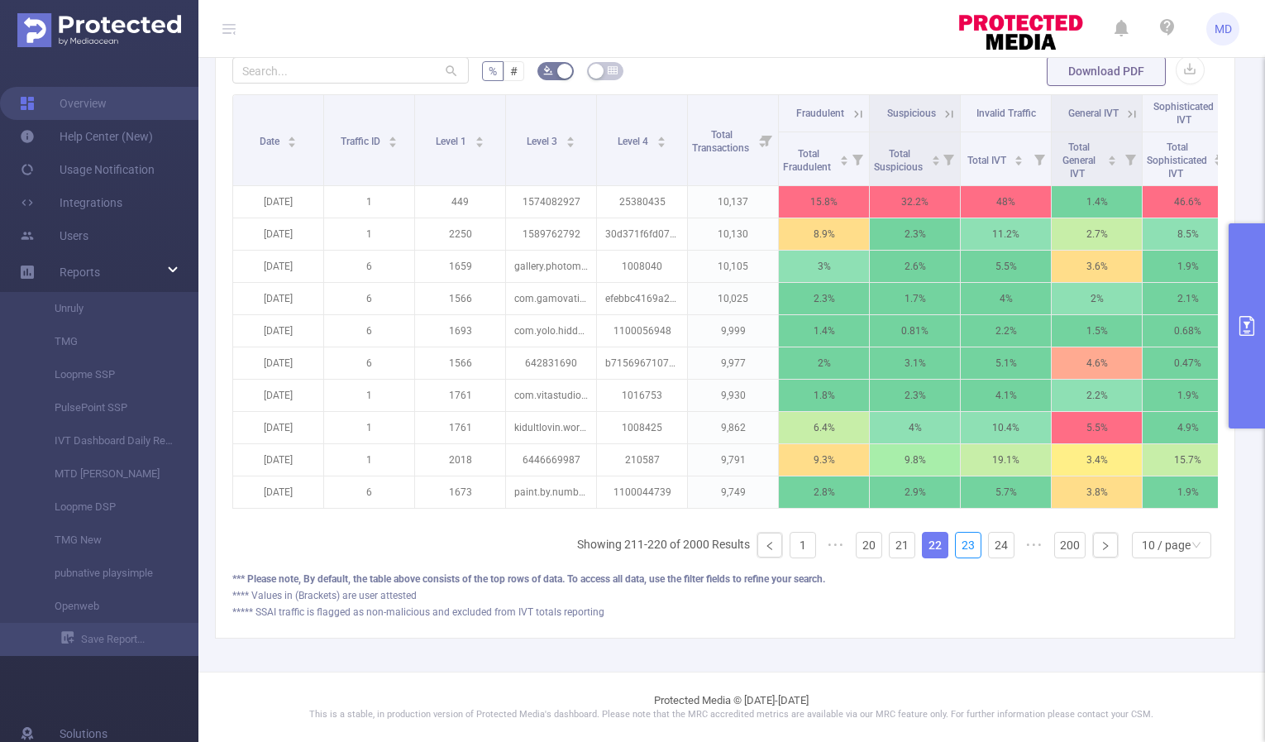
click at [957, 545] on link "23" at bounding box center [968, 544] width 25 height 25
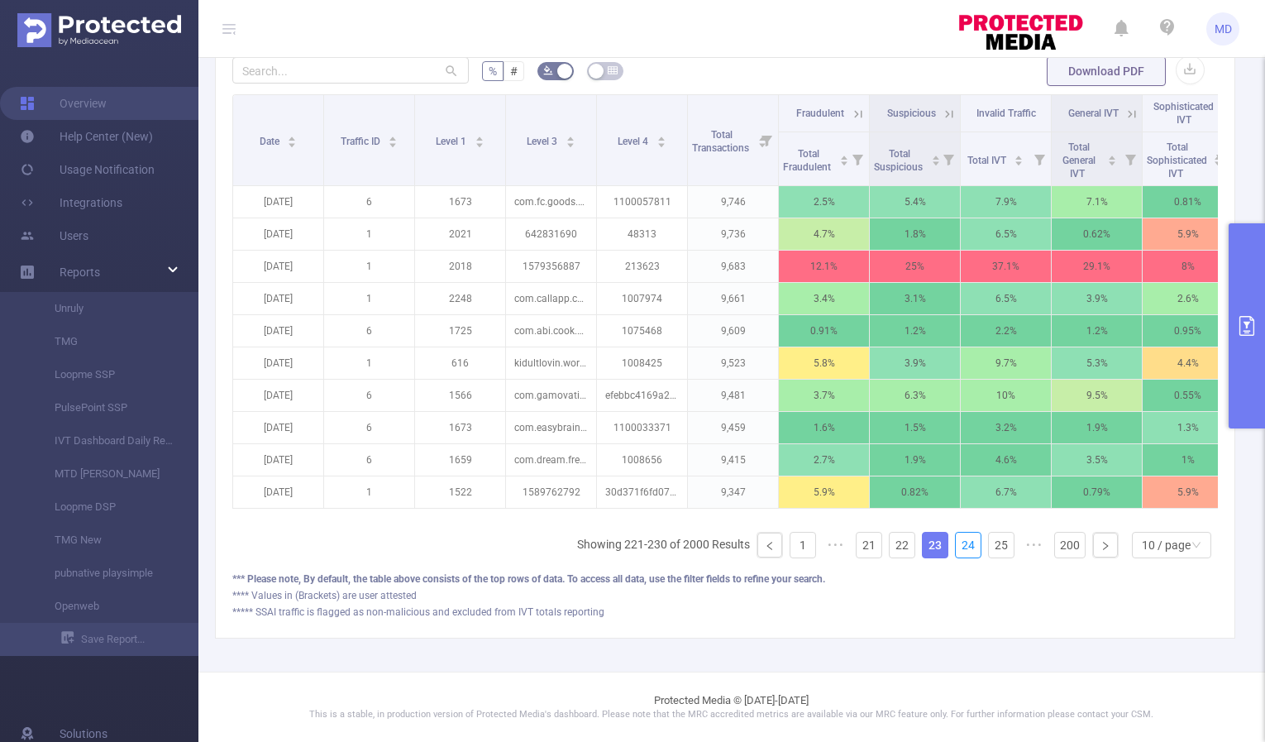
click at [957, 545] on link "24" at bounding box center [968, 544] width 25 height 25
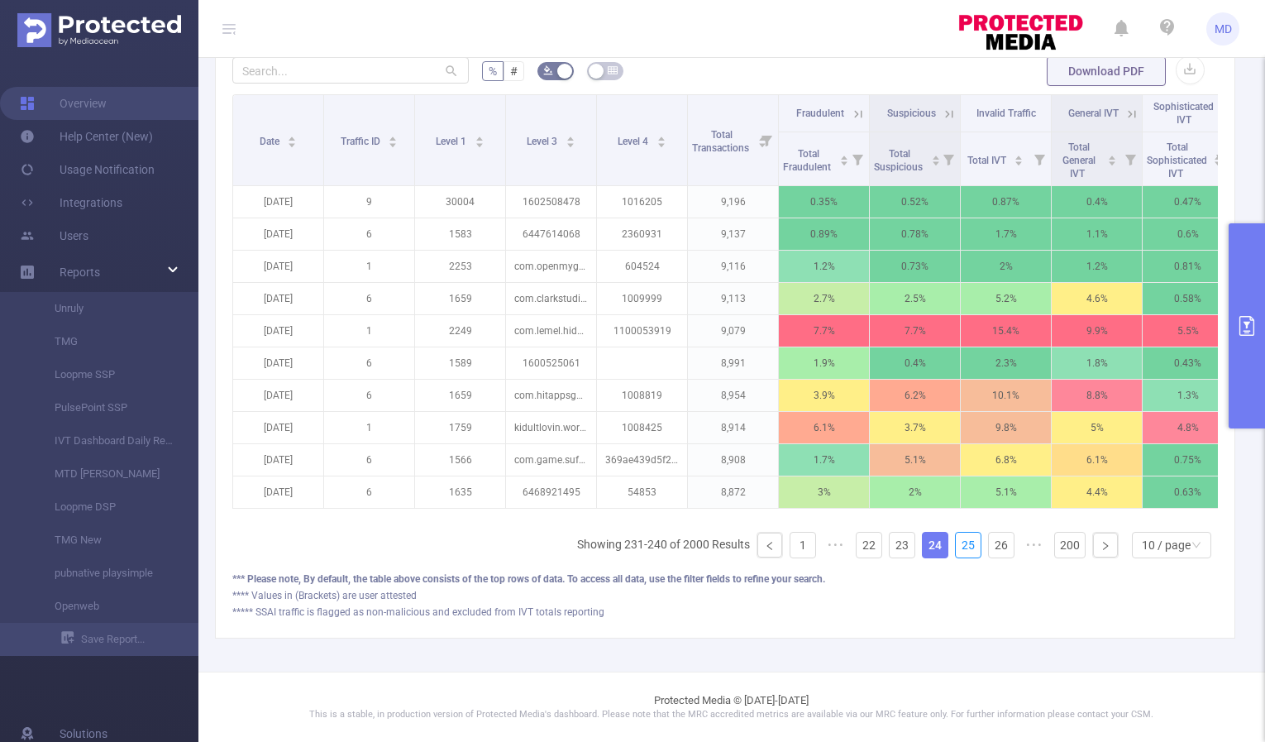
click at [957, 545] on link "25" at bounding box center [968, 544] width 25 height 25
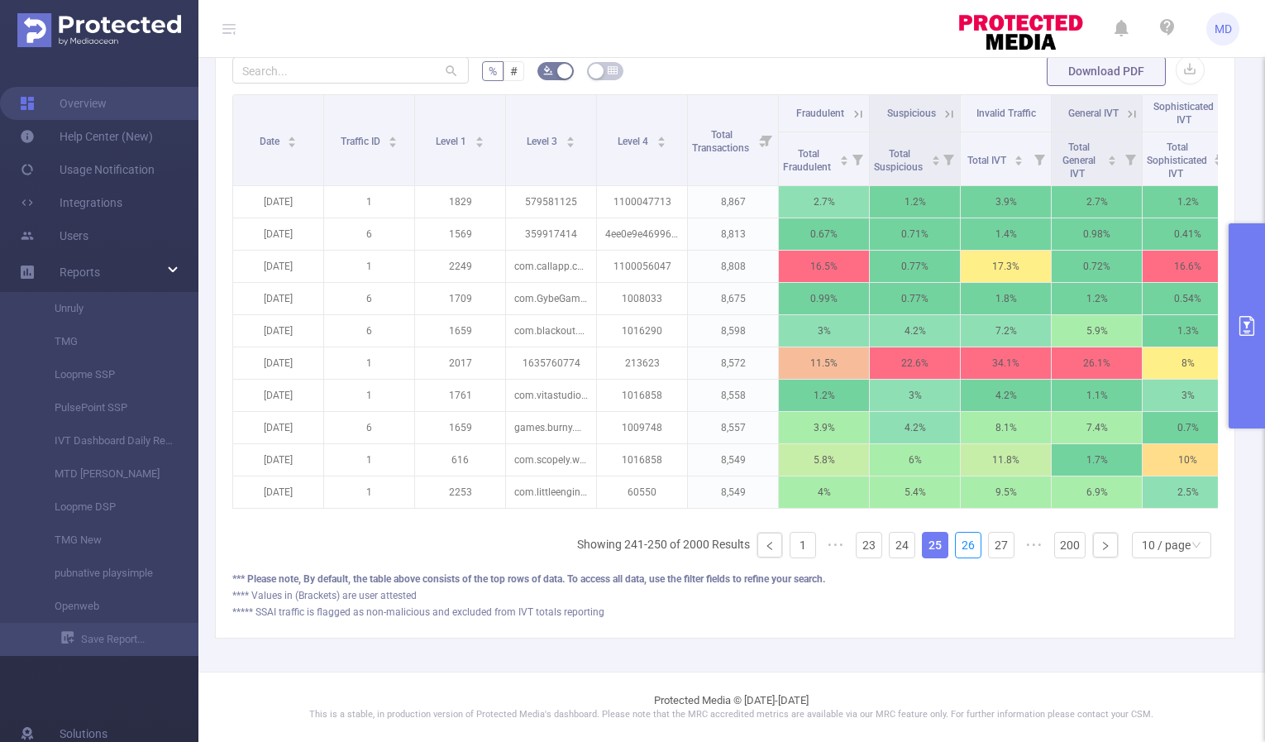
click at [957, 545] on link "26" at bounding box center [968, 544] width 25 height 25
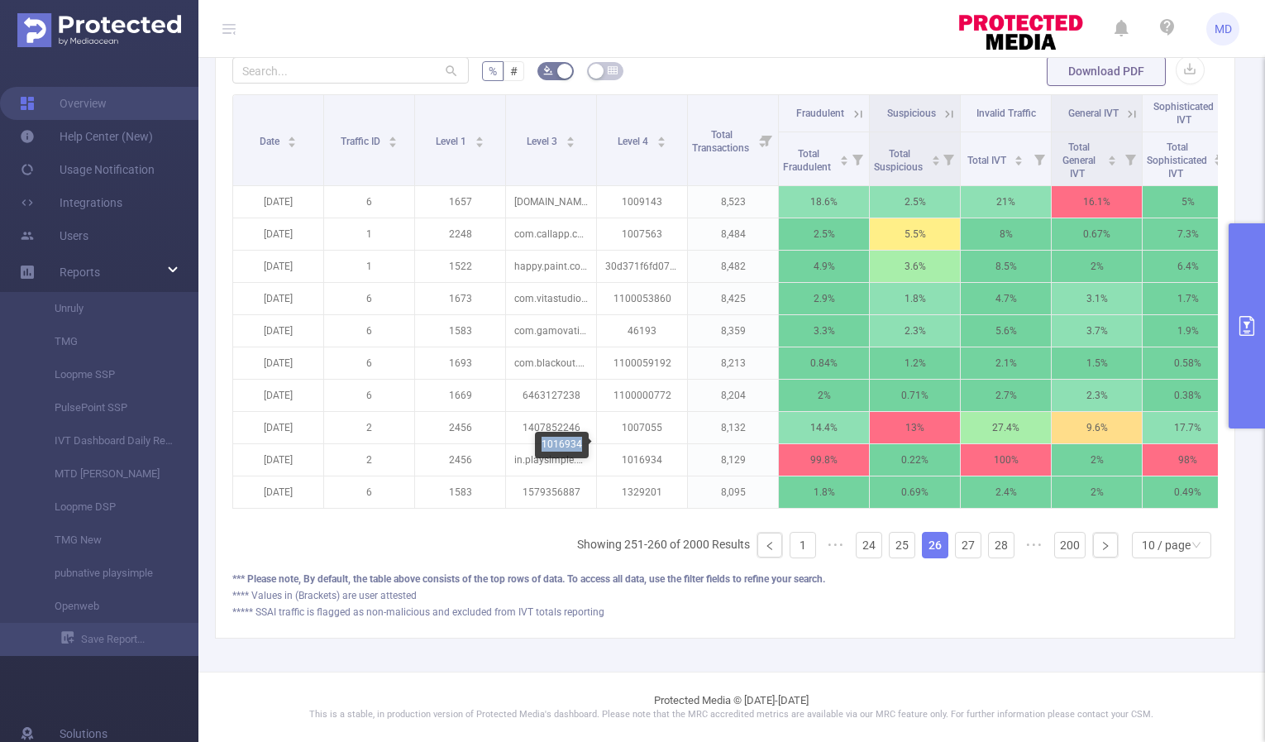
drag, startPoint x: 542, startPoint y: 445, endPoint x: 580, endPoint y: 445, distance: 37.2
click at [580, 445] on div "1016934" at bounding box center [562, 445] width 54 height 26
copy div "1016934"
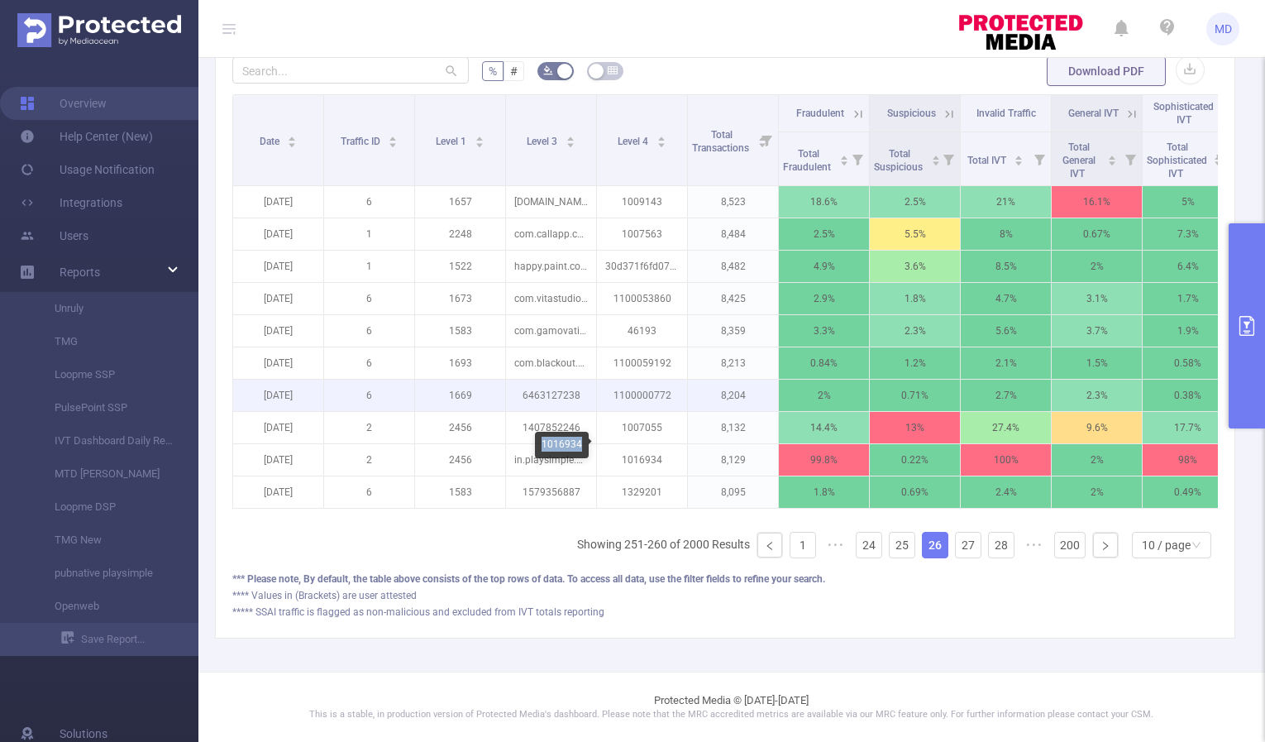
copy div "1016934"
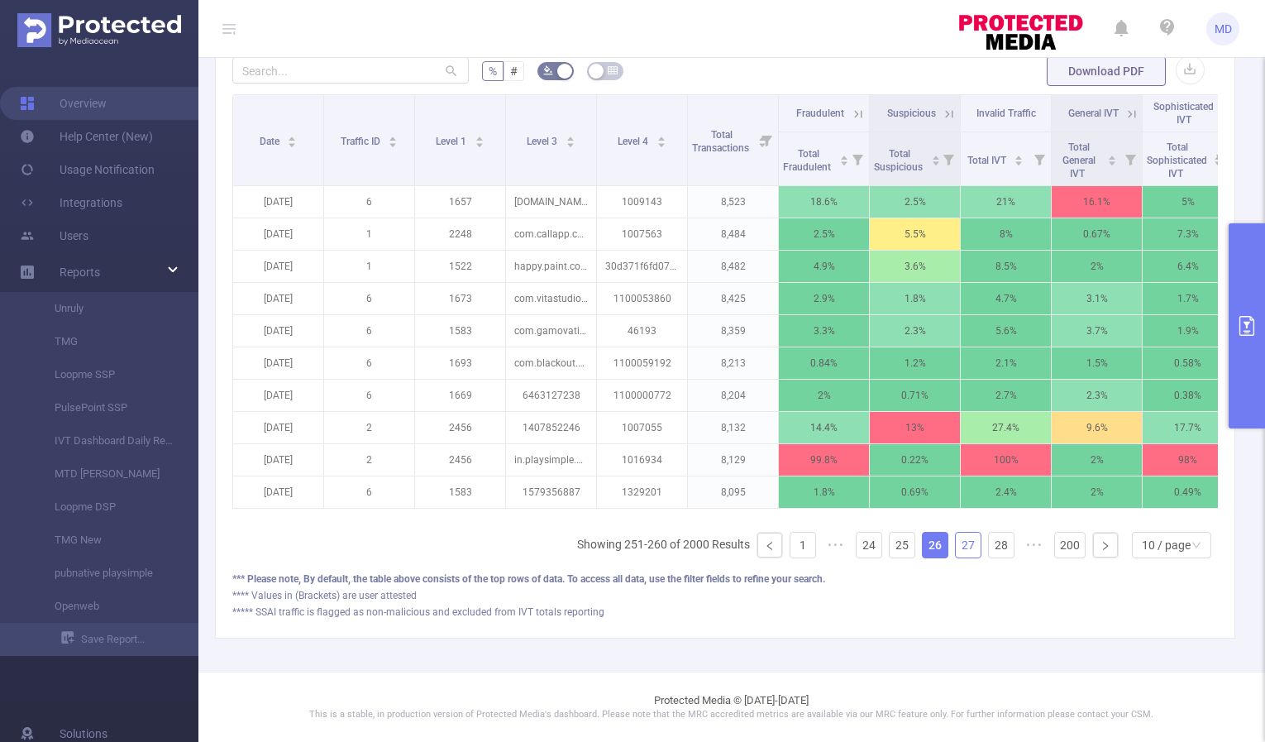
click at [956, 546] on link "27" at bounding box center [968, 544] width 25 height 25
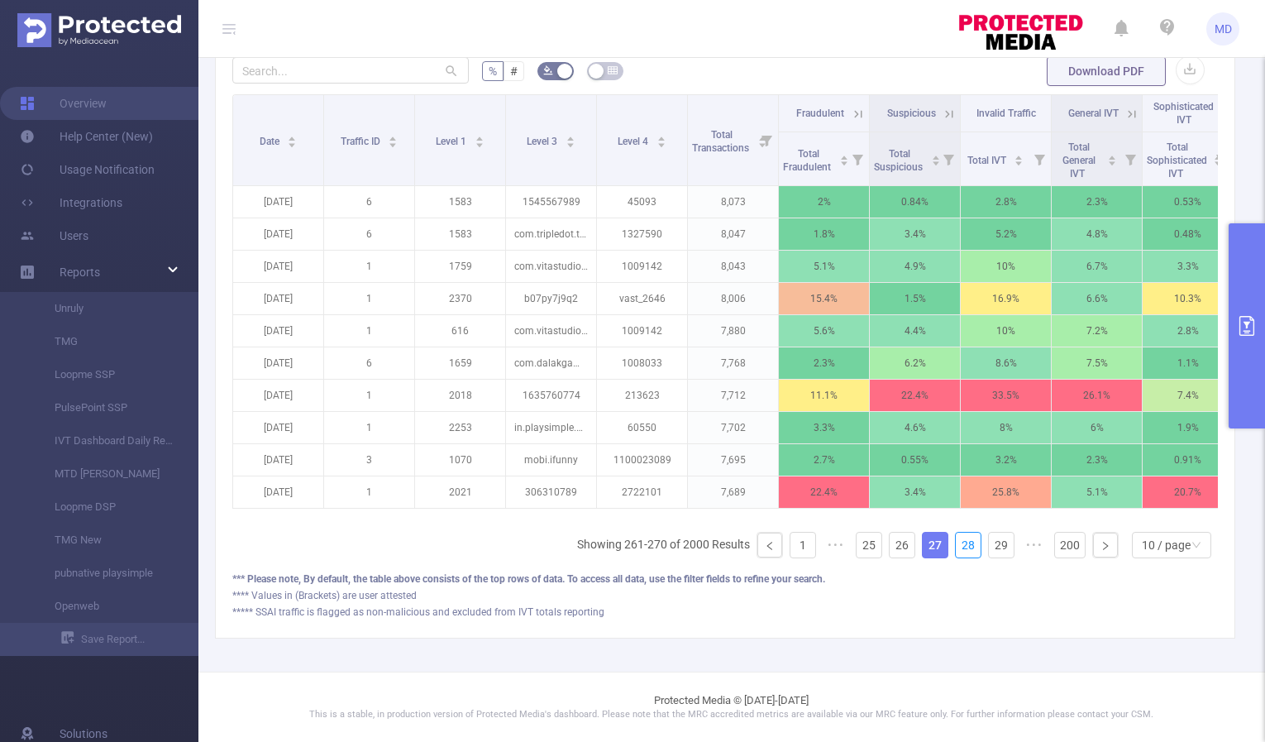
click at [956, 546] on link "28" at bounding box center [968, 544] width 25 height 25
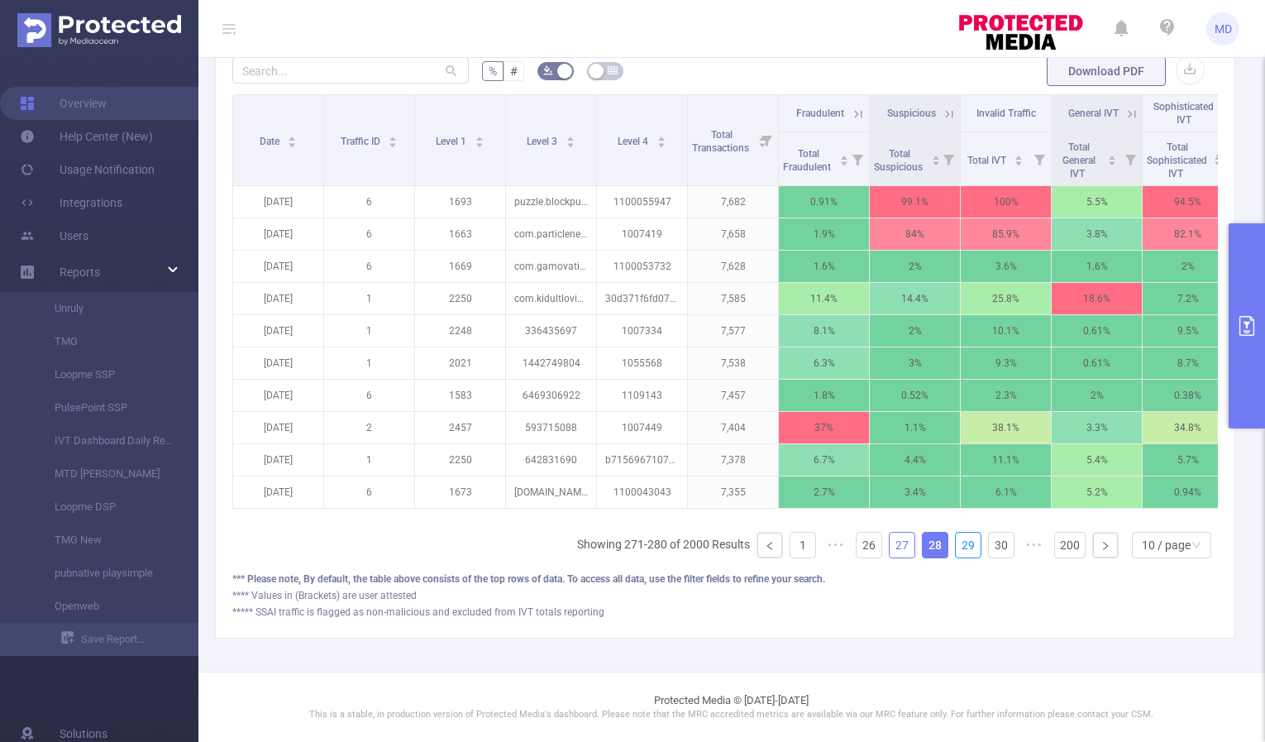
click at [956, 546] on link "29" at bounding box center [968, 544] width 25 height 25
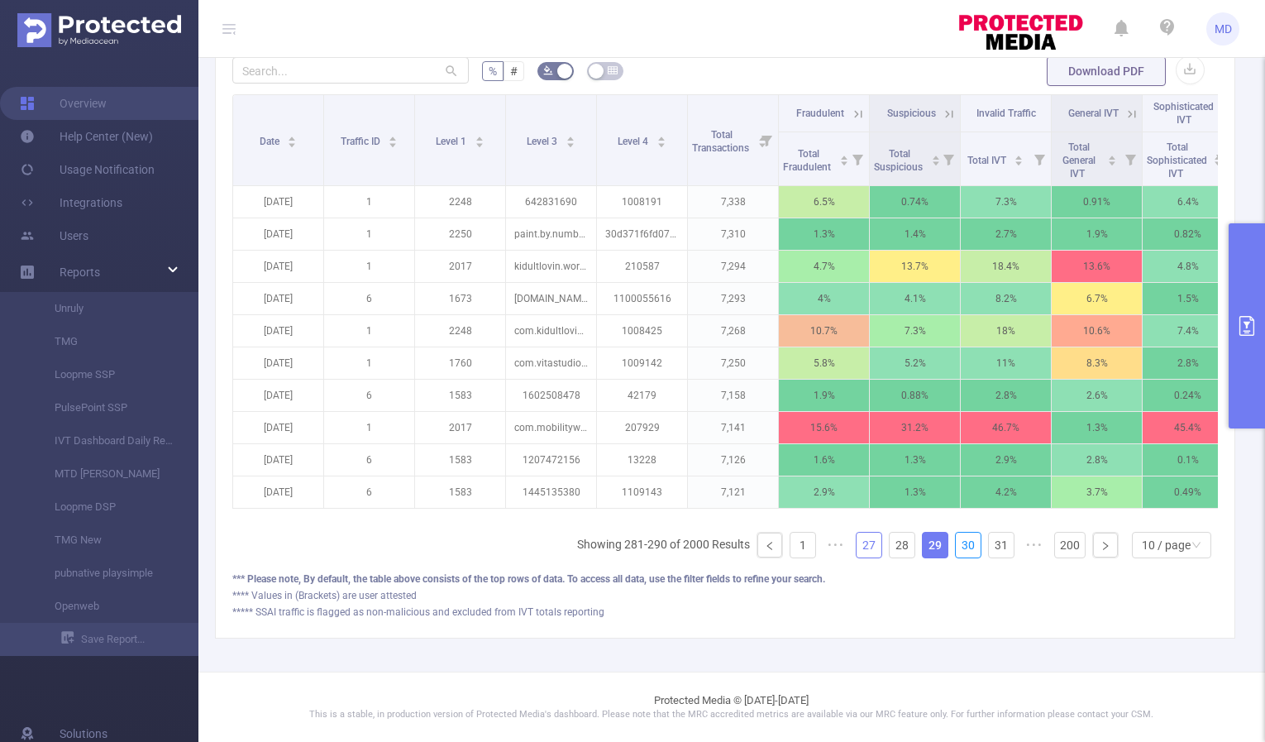
click at [956, 546] on link "30" at bounding box center [968, 544] width 25 height 25
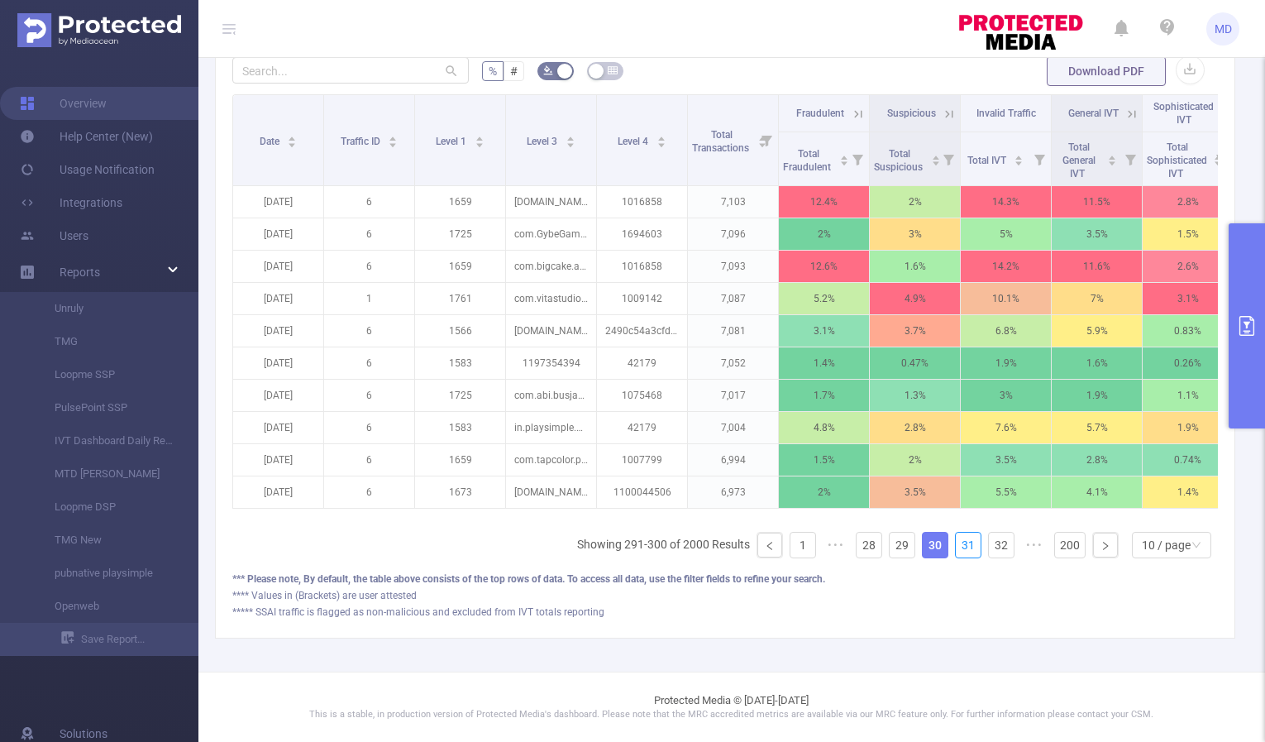
click at [956, 546] on link "31" at bounding box center [968, 544] width 25 height 25
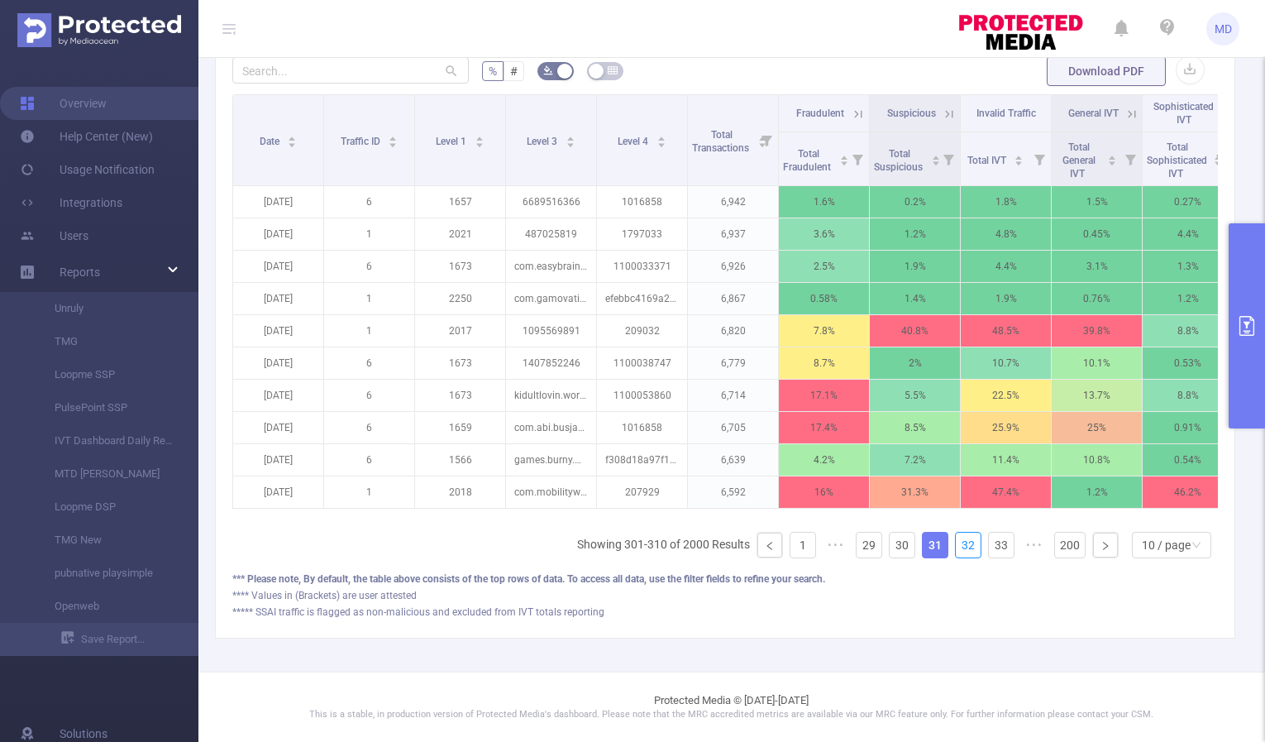
click at [956, 546] on link "32" at bounding box center [968, 544] width 25 height 25
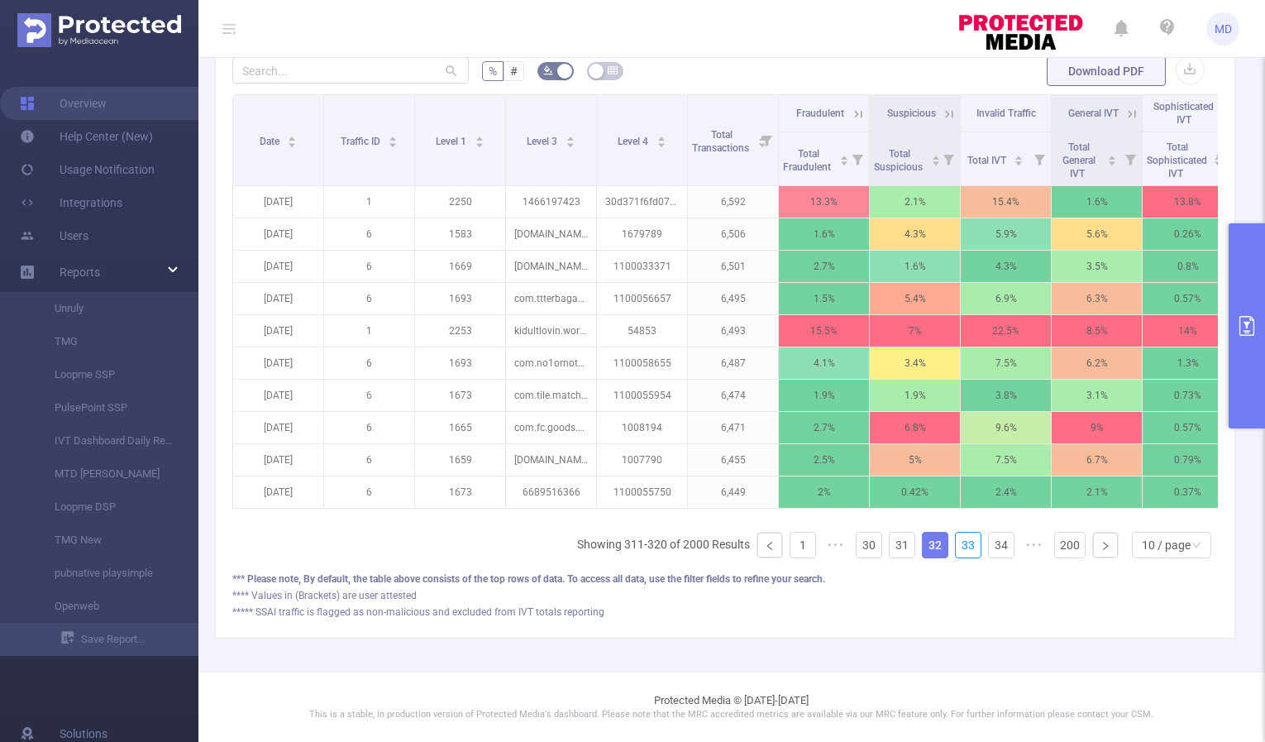
click at [956, 546] on link "33" at bounding box center [968, 544] width 25 height 25
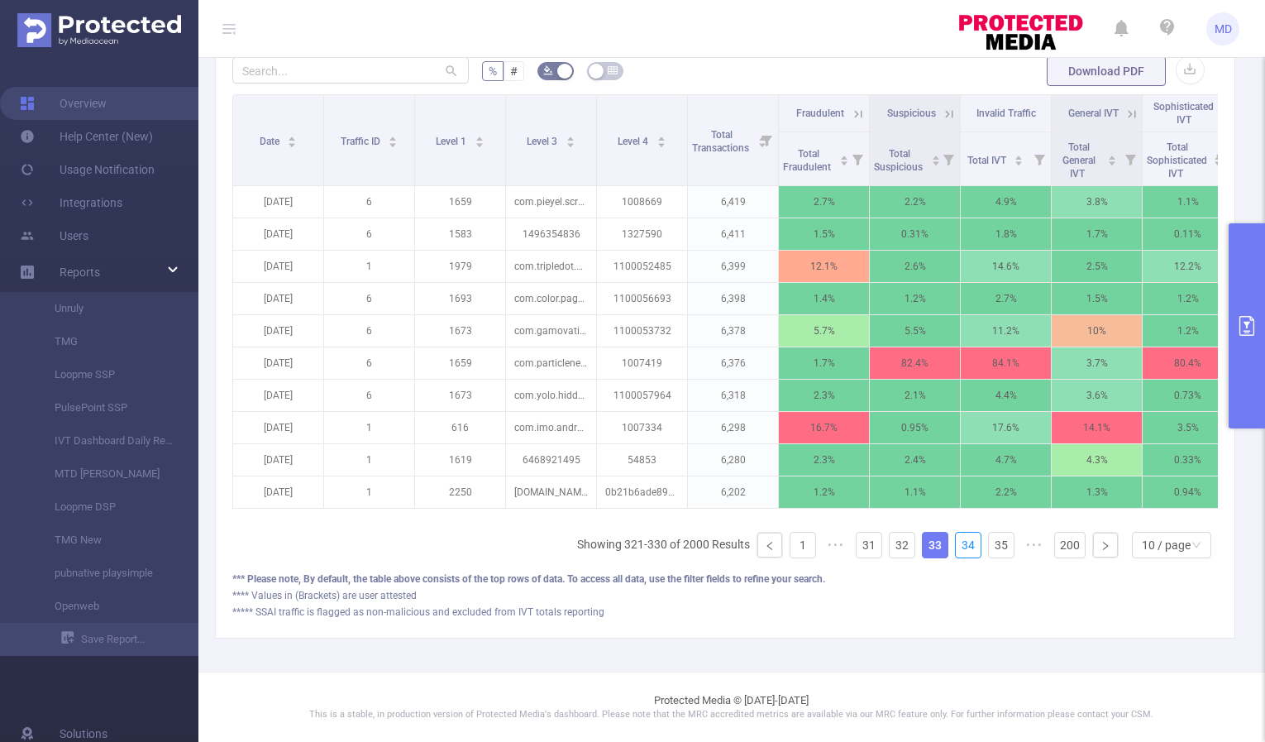
click at [956, 546] on link "34" at bounding box center [968, 544] width 25 height 25
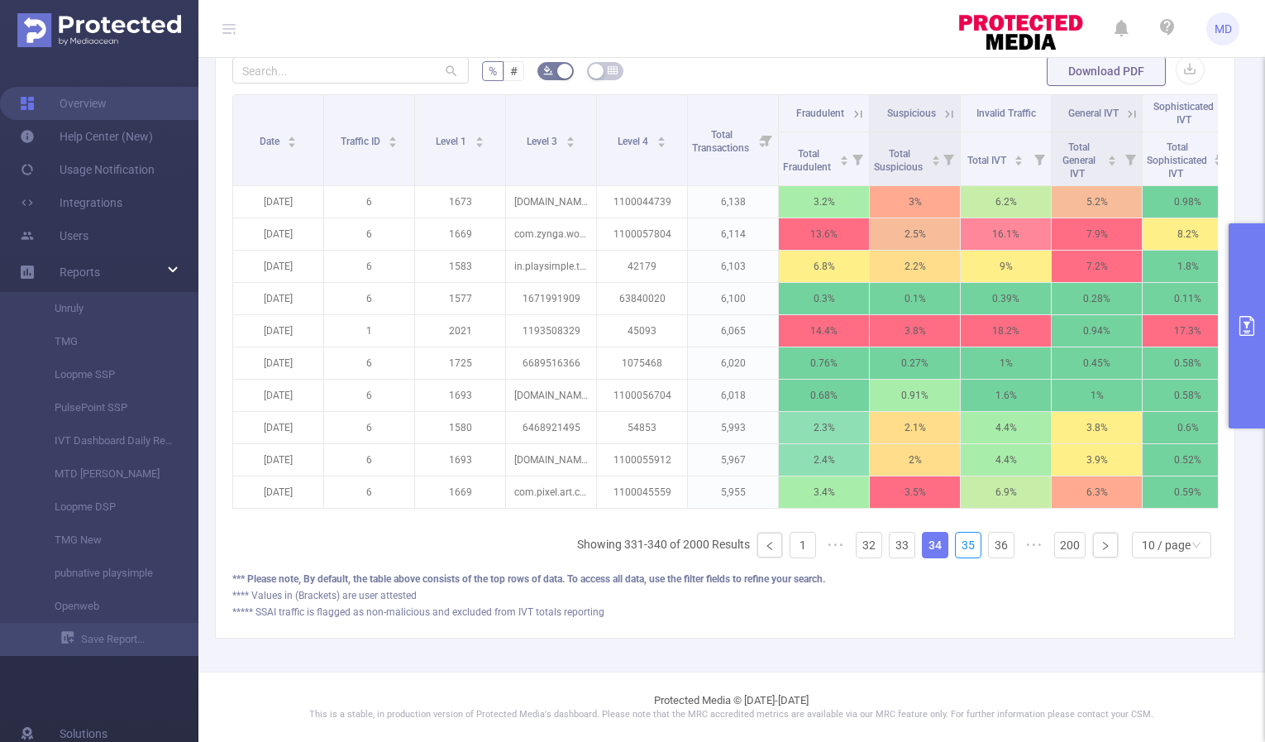
click at [956, 546] on link "35" at bounding box center [968, 544] width 25 height 25
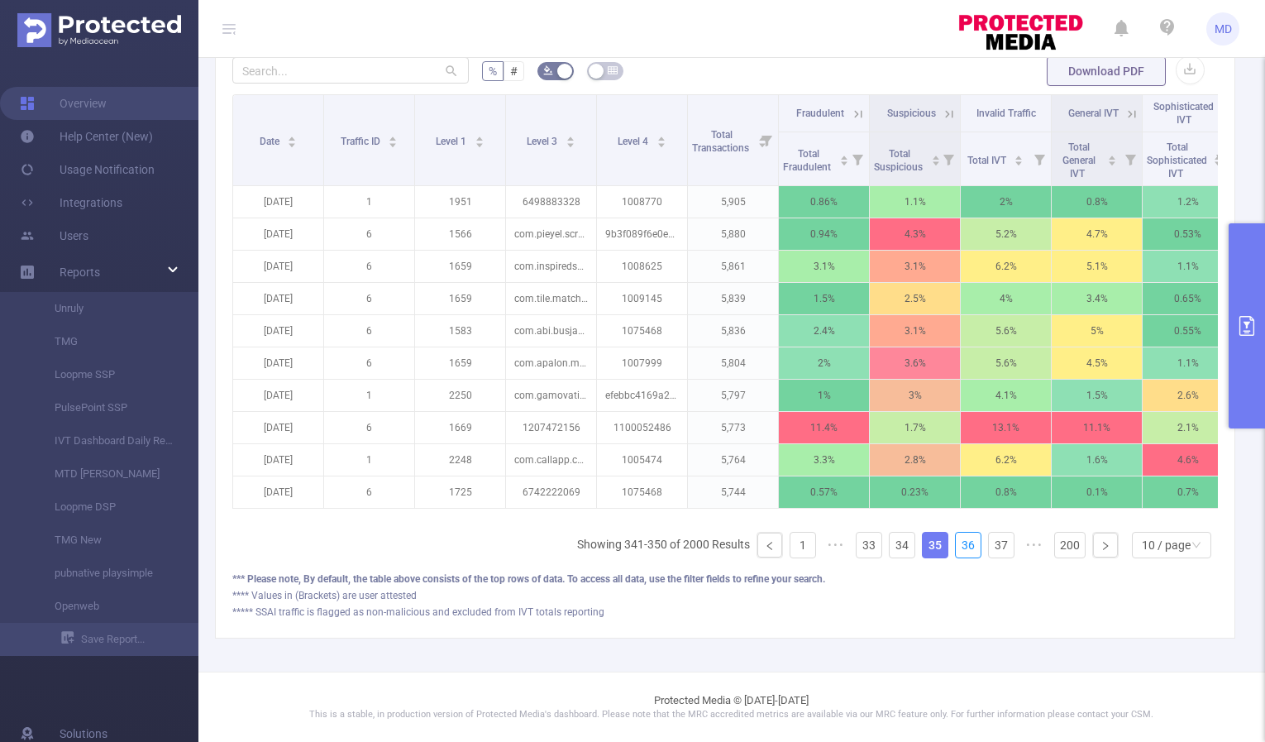
click at [956, 546] on link "36" at bounding box center [968, 544] width 25 height 25
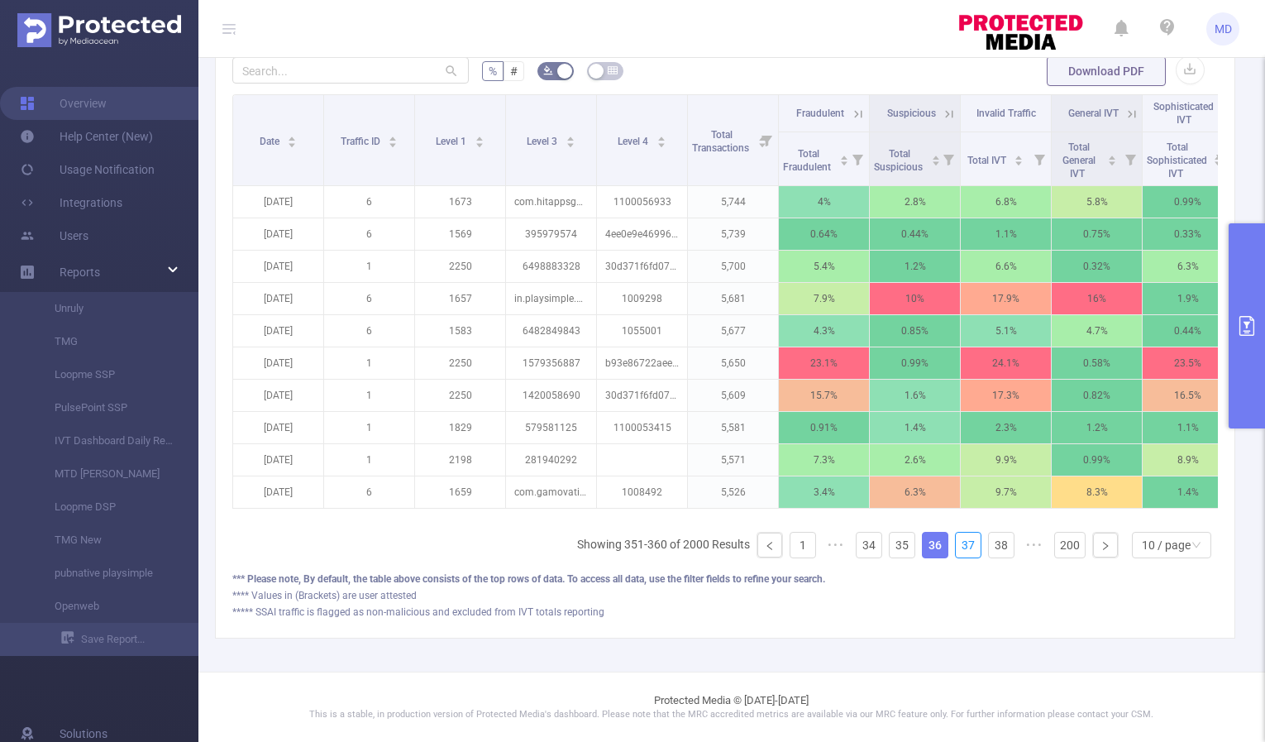
click at [956, 546] on link "37" at bounding box center [968, 544] width 25 height 25
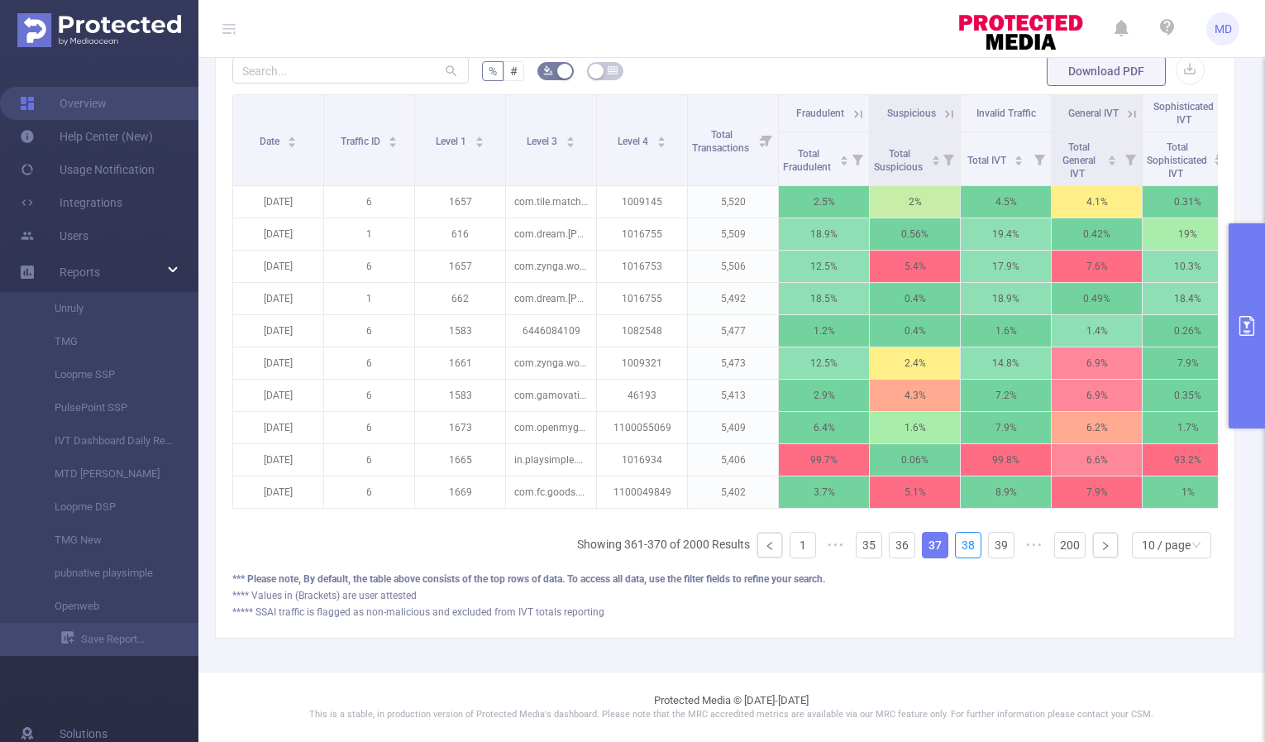
click at [956, 546] on link "38" at bounding box center [968, 544] width 25 height 25
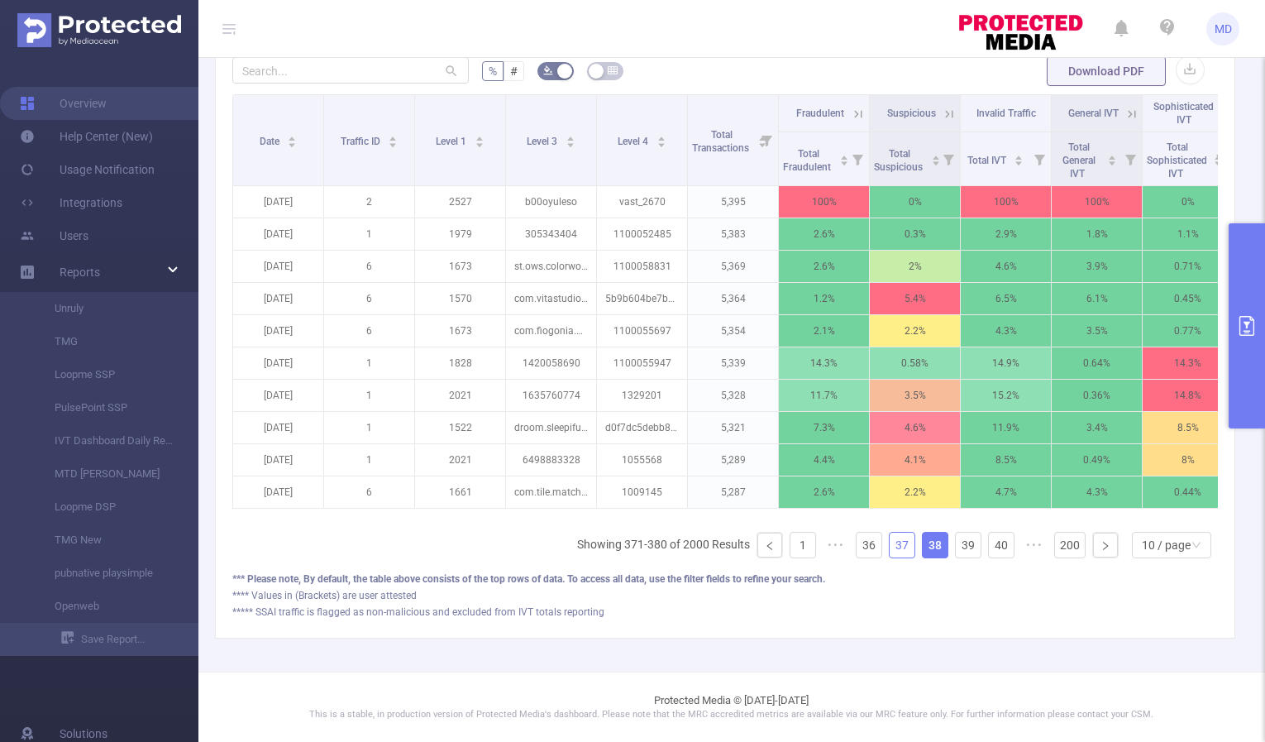
click at [890, 547] on link "37" at bounding box center [902, 544] width 25 height 25
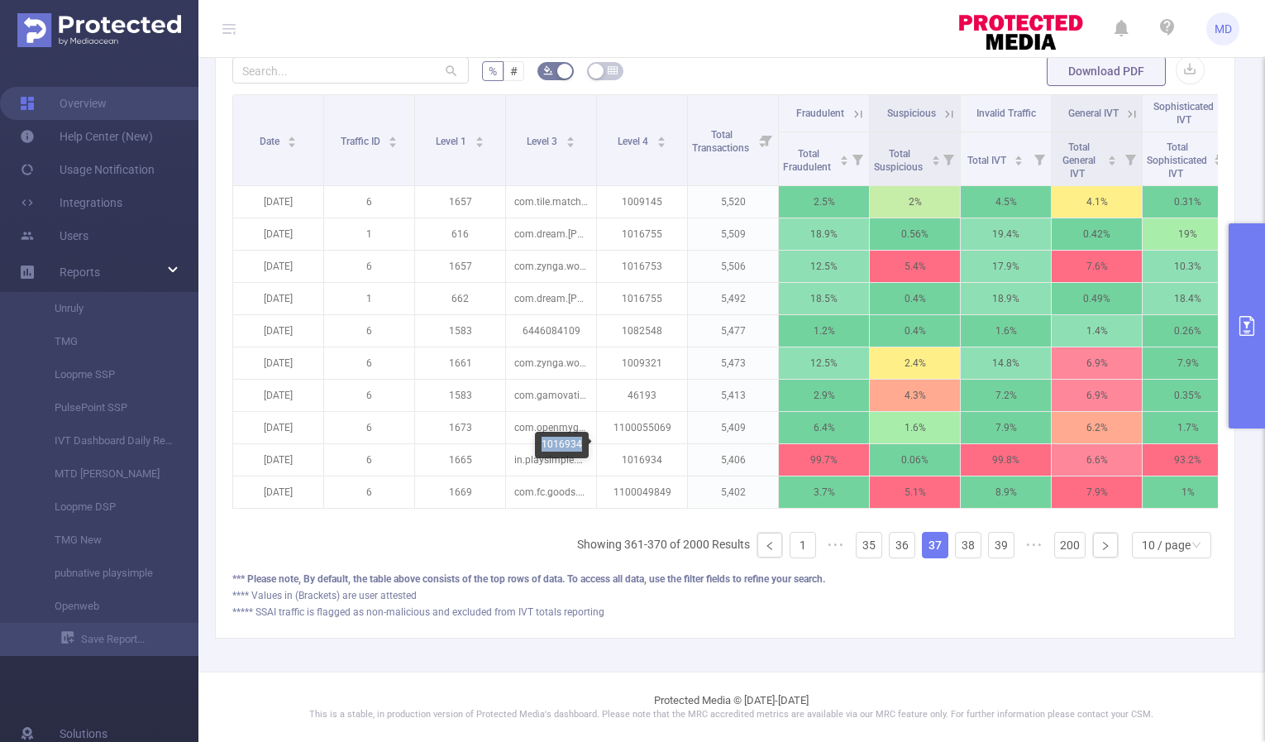
drag, startPoint x: 542, startPoint y: 444, endPoint x: 582, endPoint y: 446, distance: 40.6
click at [582, 446] on div "1016934" at bounding box center [562, 445] width 54 height 26
copy div "1016934"
click at [957, 550] on link "38" at bounding box center [968, 544] width 25 height 25
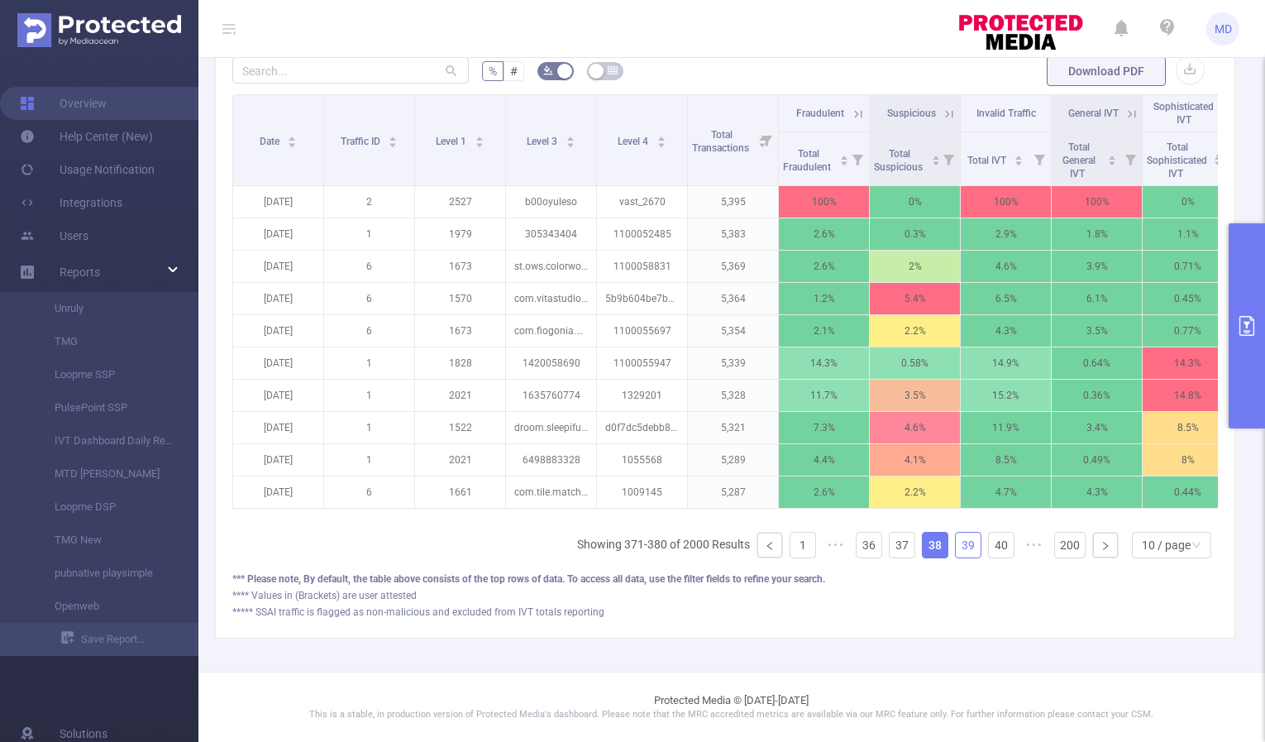
click at [961, 547] on link "39" at bounding box center [968, 544] width 25 height 25
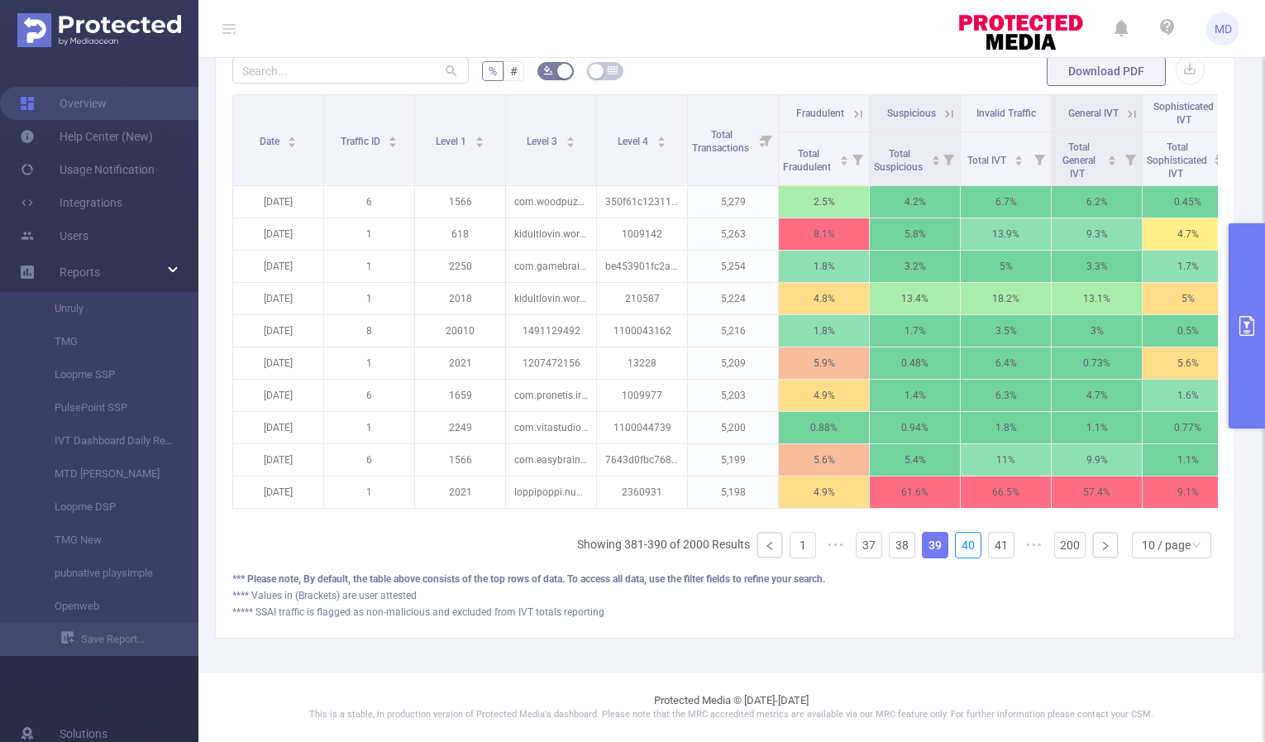
click at [961, 547] on link "40" at bounding box center [968, 544] width 25 height 25
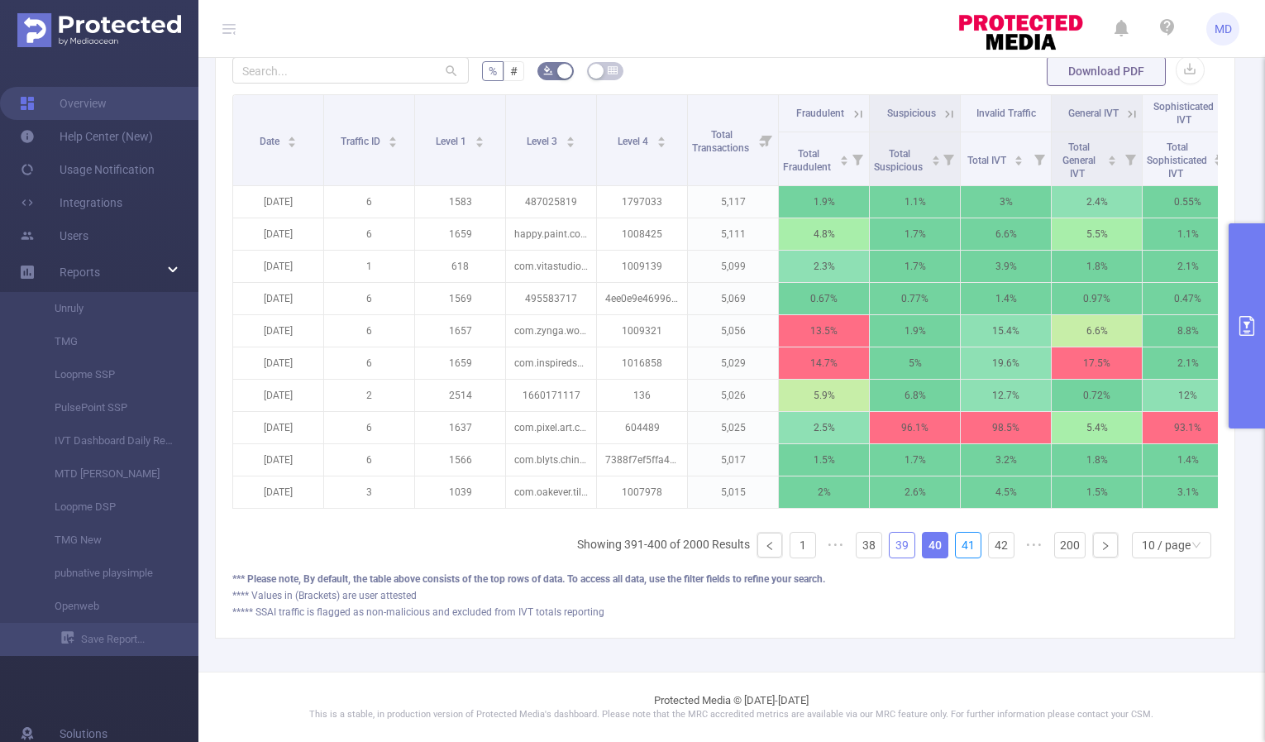
click at [961, 547] on link "41" at bounding box center [968, 544] width 25 height 25
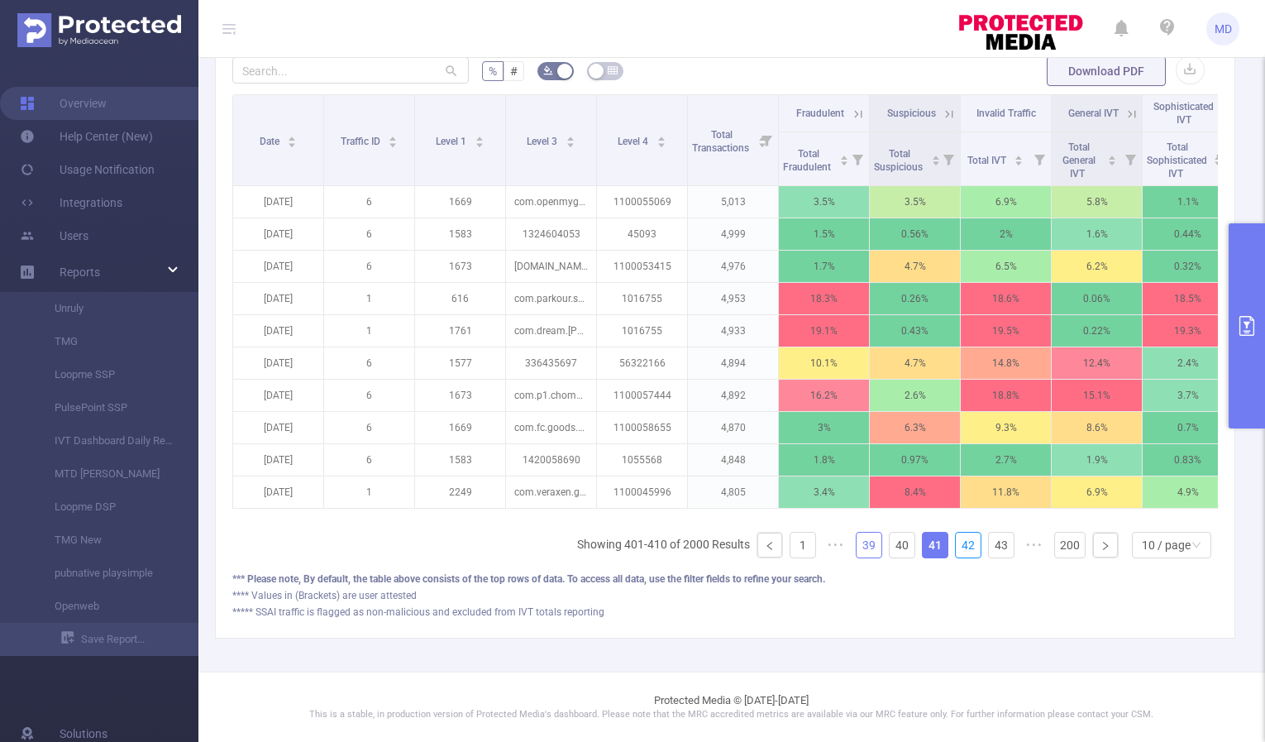
click at [961, 547] on link "42" at bounding box center [968, 544] width 25 height 25
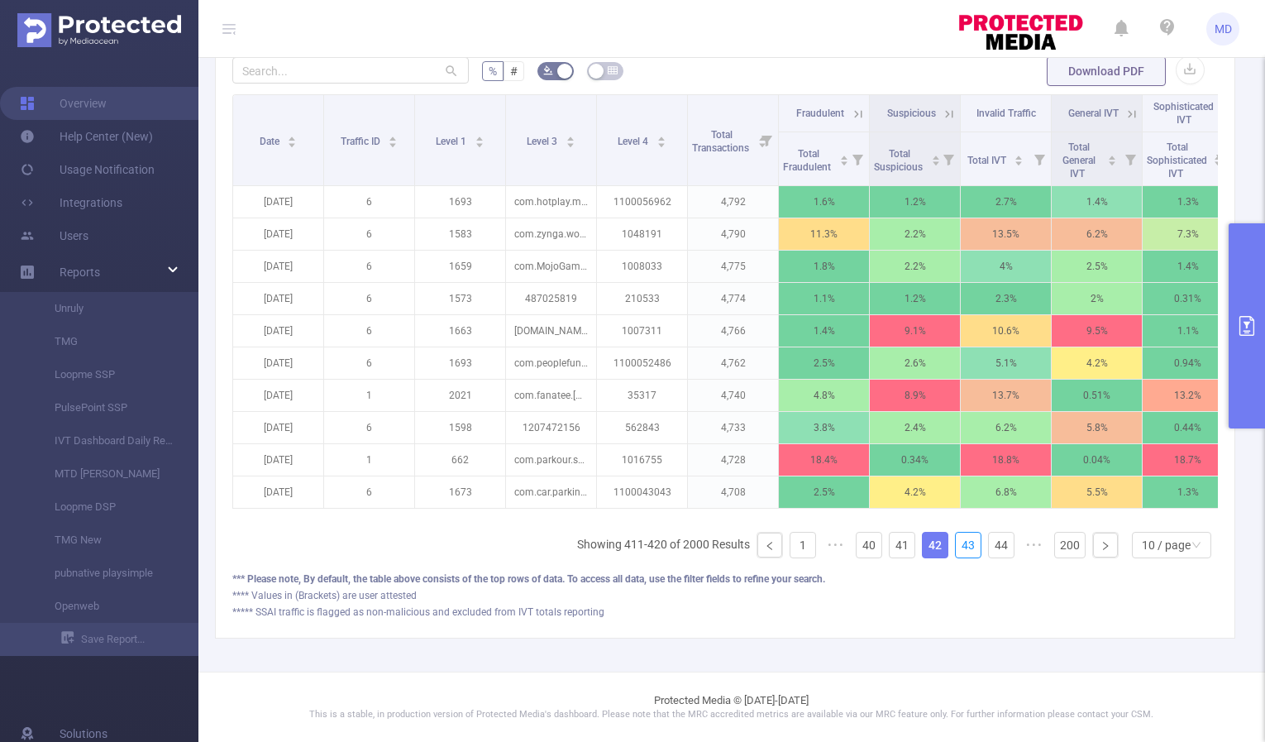
click at [961, 547] on link "43" at bounding box center [968, 544] width 25 height 25
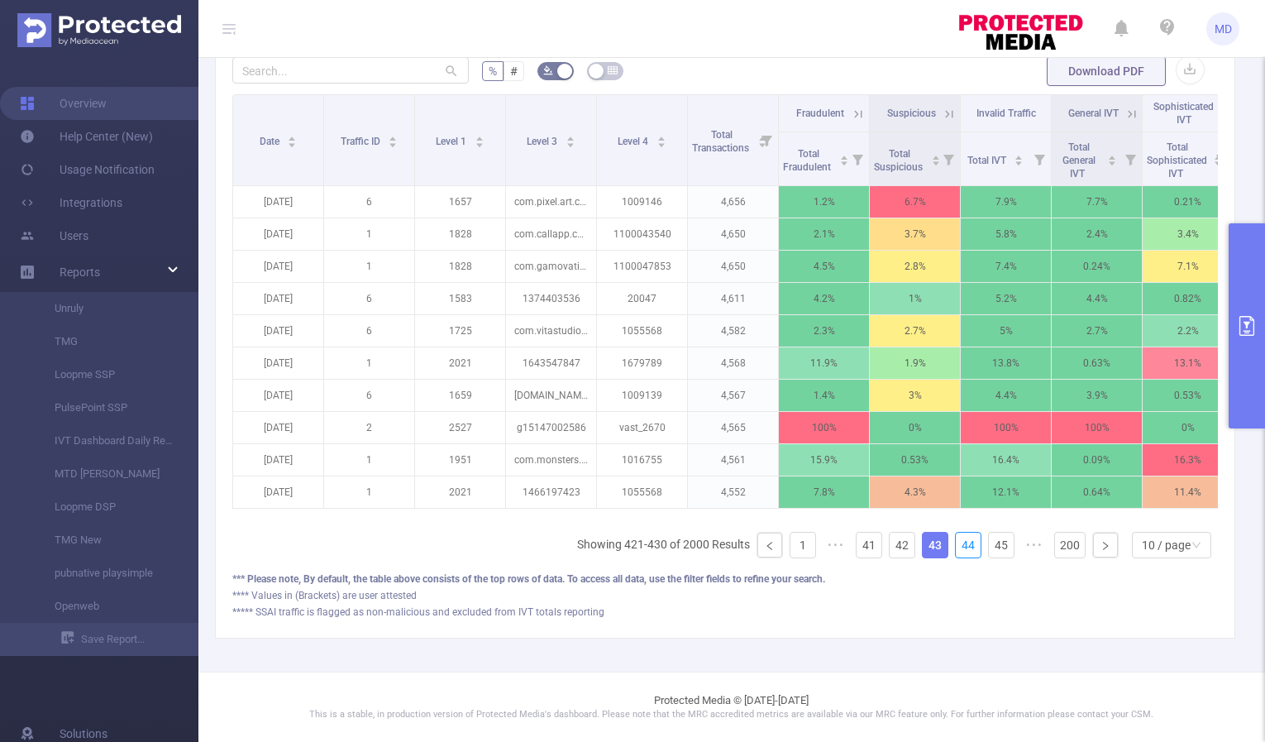
click at [961, 547] on link "44" at bounding box center [968, 544] width 25 height 25
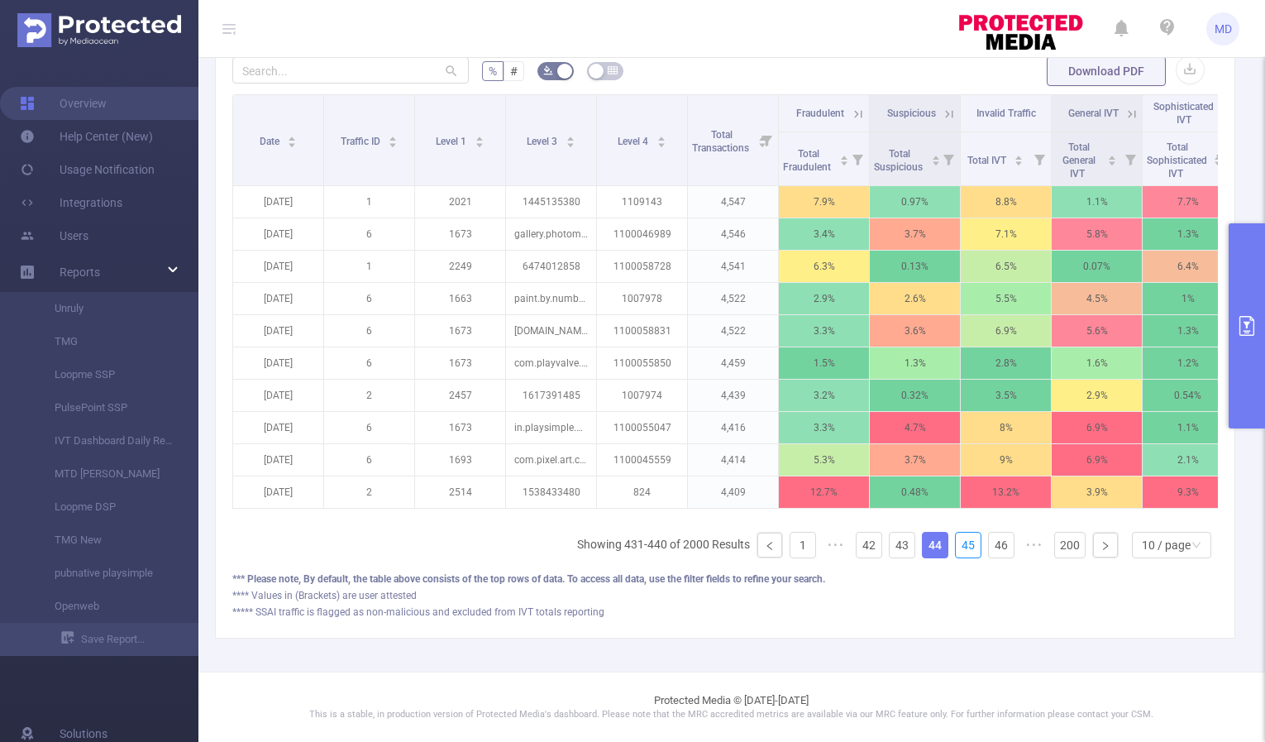
click at [961, 547] on link "45" at bounding box center [968, 544] width 25 height 25
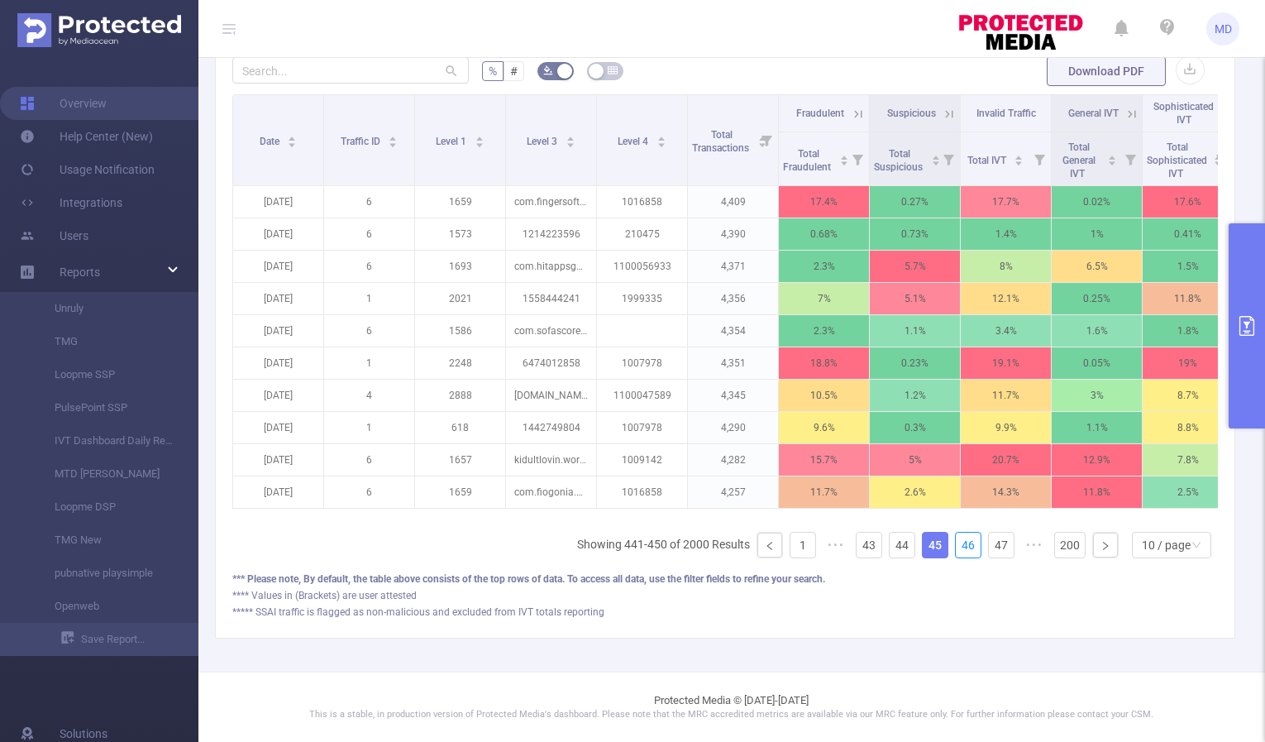
click at [961, 547] on link "46" at bounding box center [968, 544] width 25 height 25
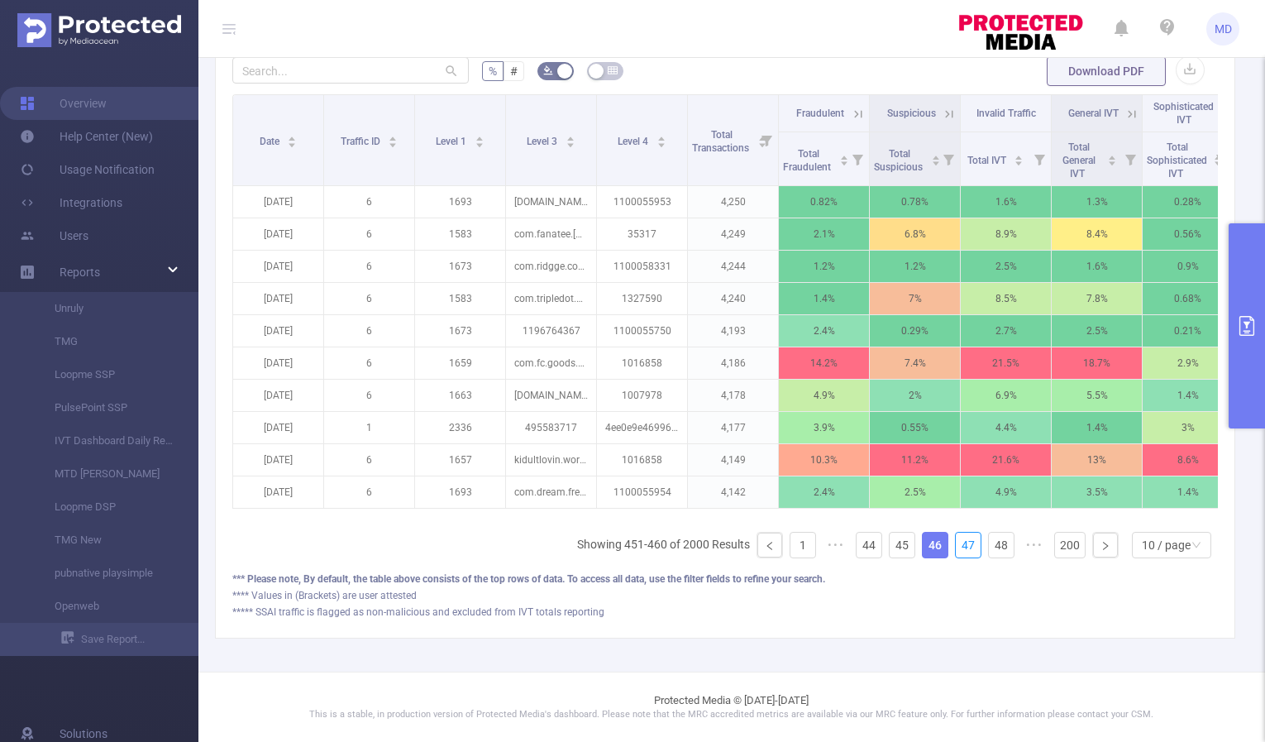
click at [961, 547] on link "47" at bounding box center [968, 544] width 25 height 25
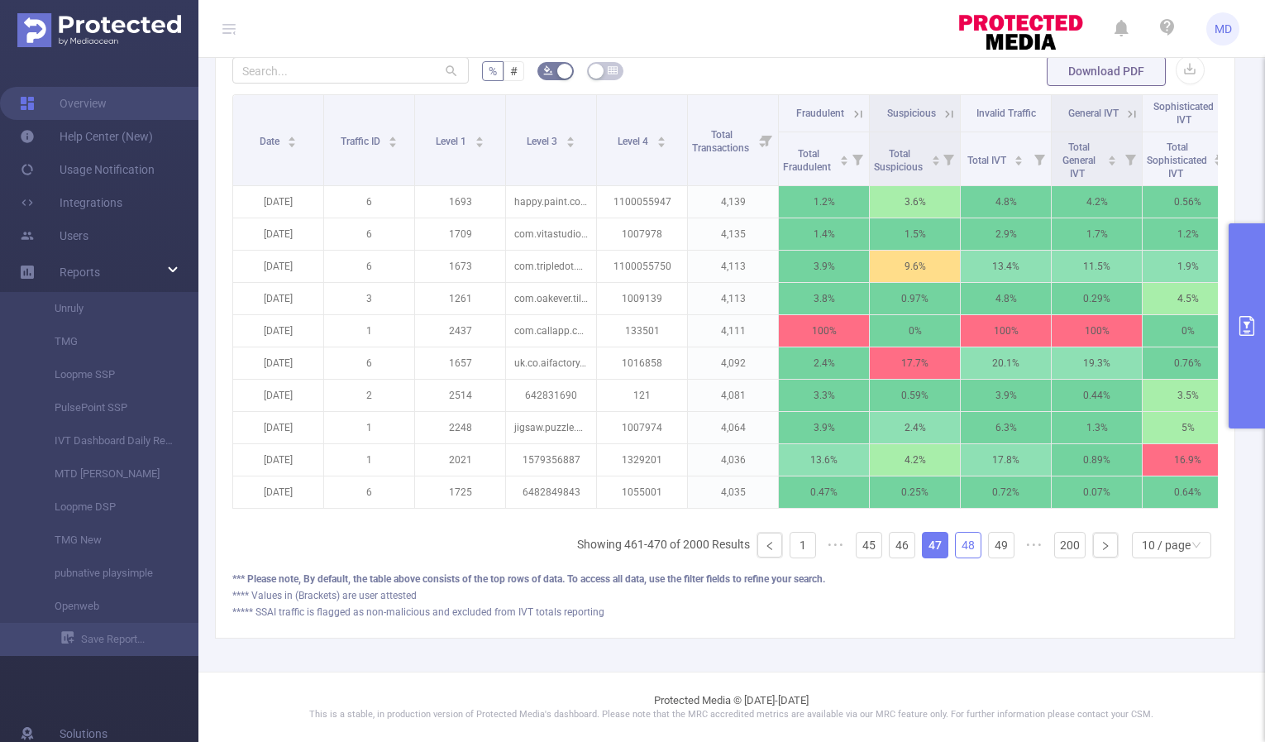
click at [960, 542] on link "48" at bounding box center [968, 544] width 25 height 25
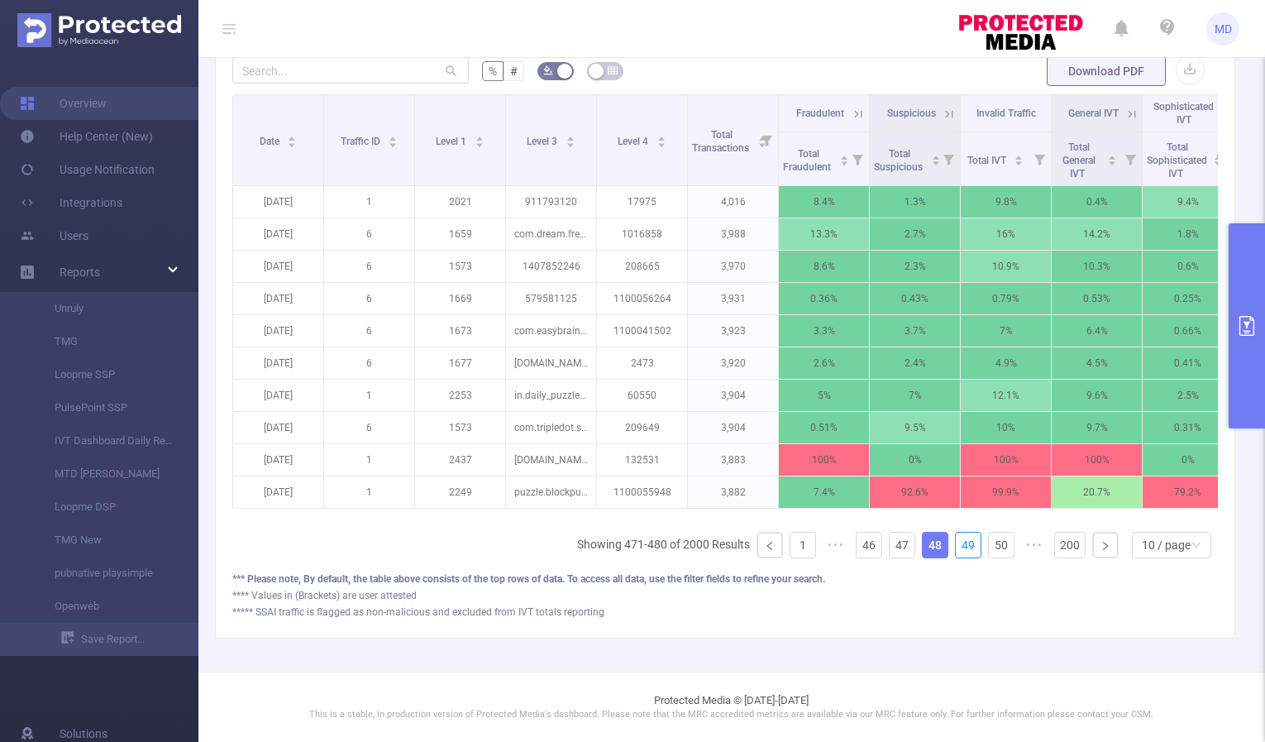
click at [960, 542] on link "49" at bounding box center [968, 544] width 25 height 25
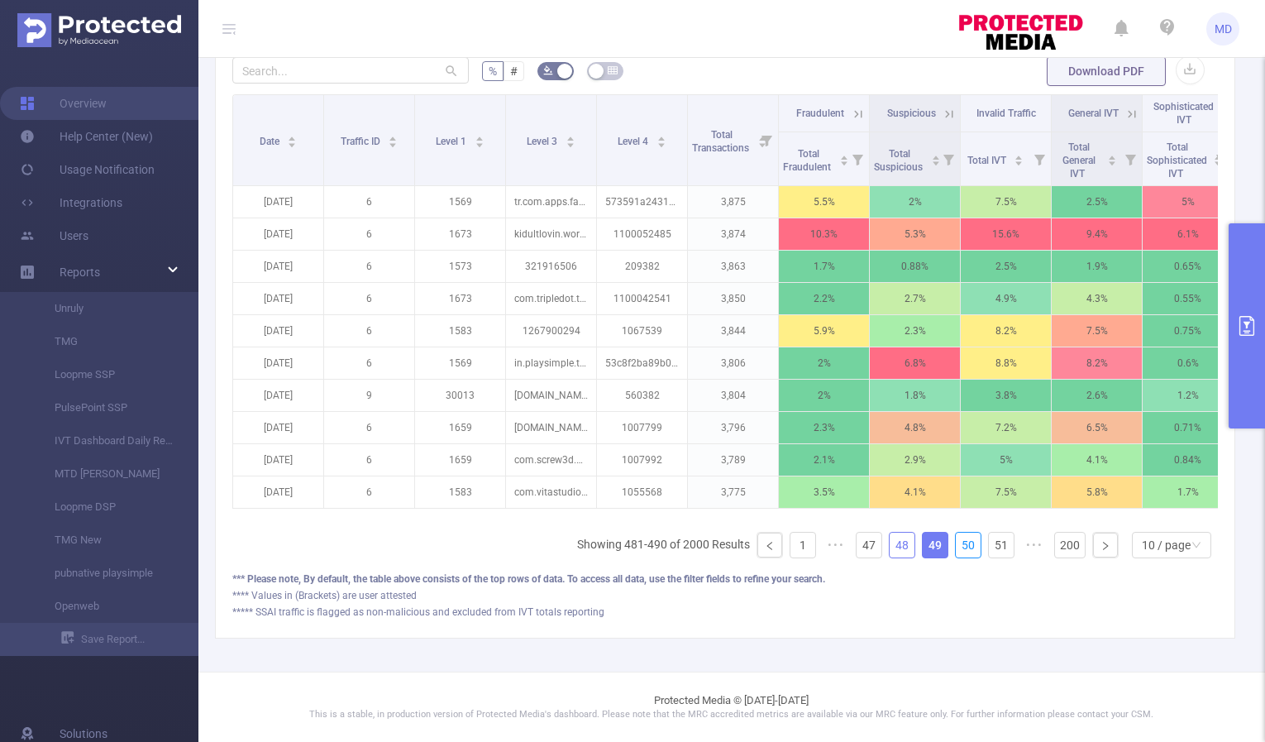
click at [960, 542] on link "50" at bounding box center [968, 544] width 25 height 25
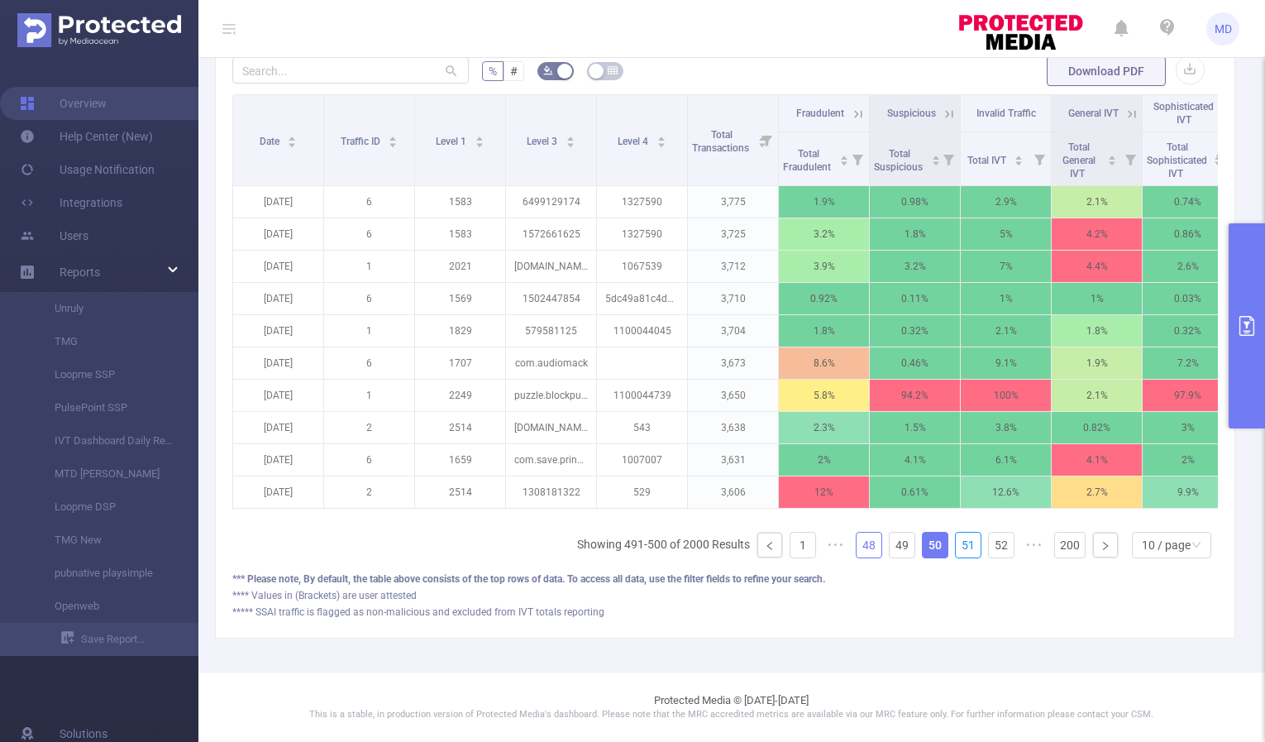
click at [960, 542] on link "51" at bounding box center [968, 544] width 25 height 25
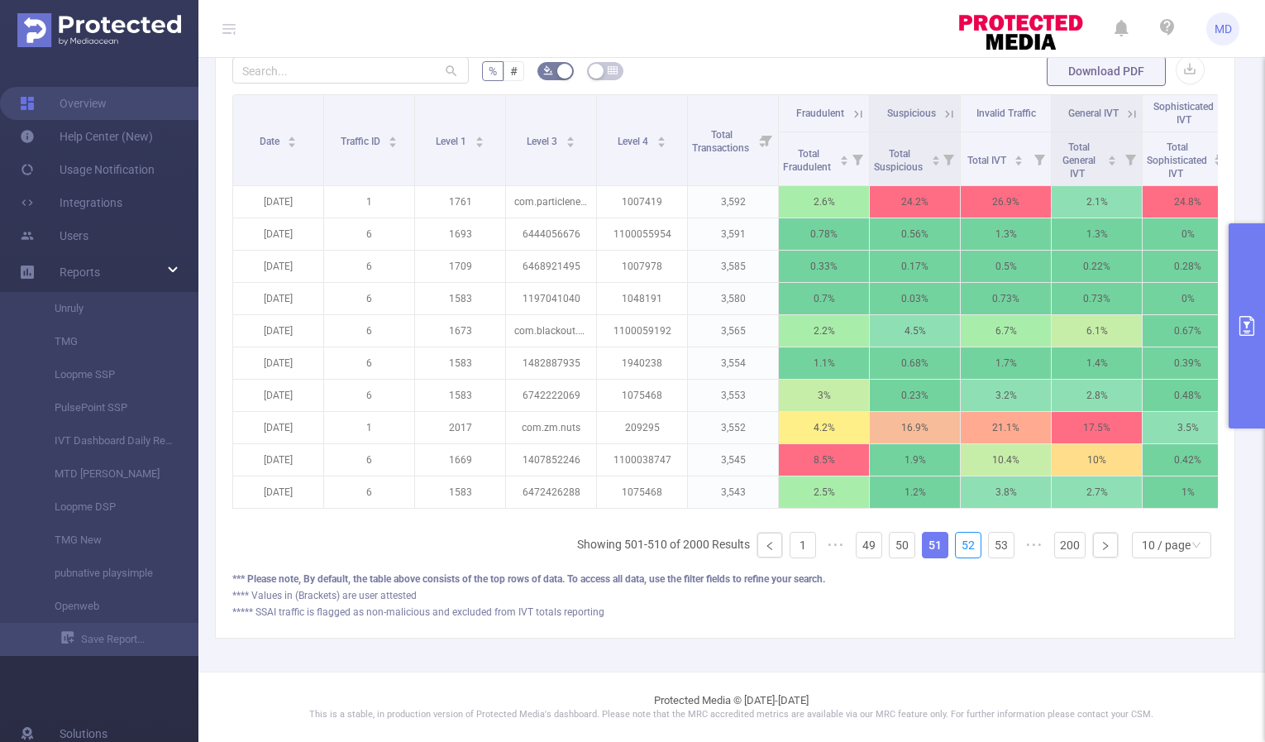
click at [960, 542] on link "52" at bounding box center [968, 544] width 25 height 25
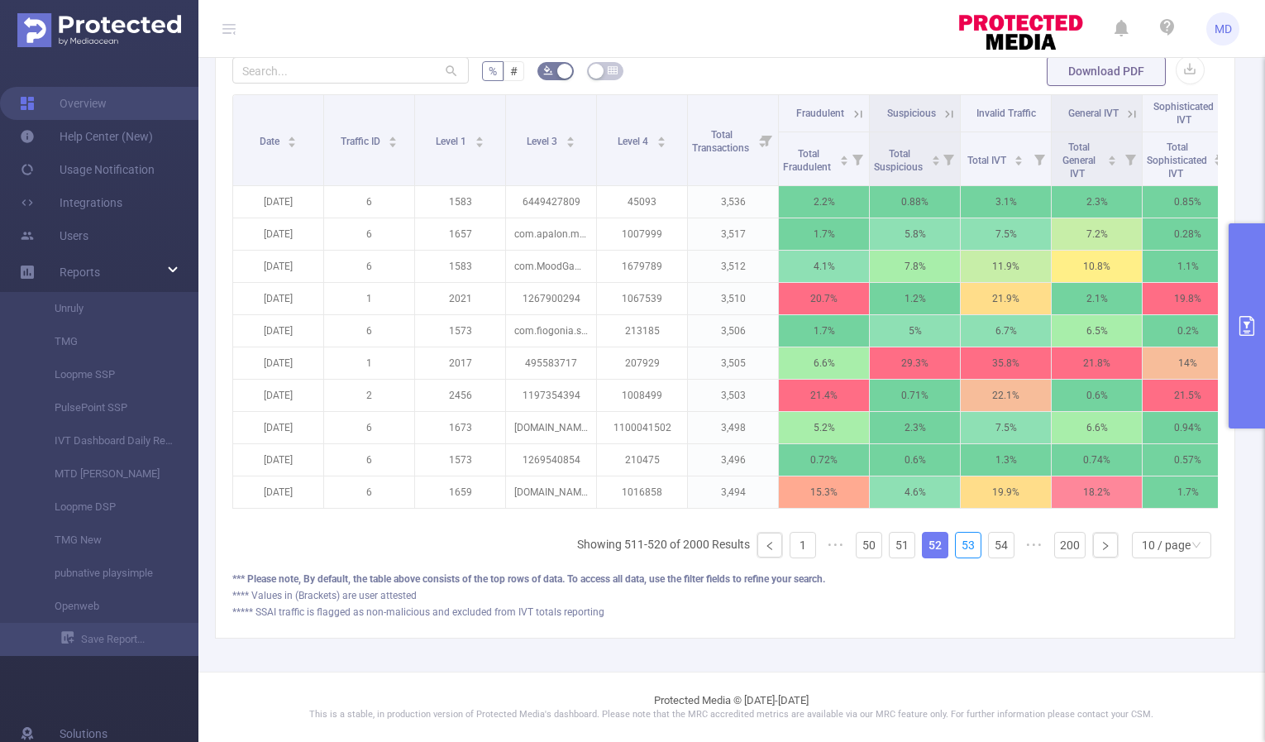
click at [960, 542] on link "53" at bounding box center [968, 544] width 25 height 25
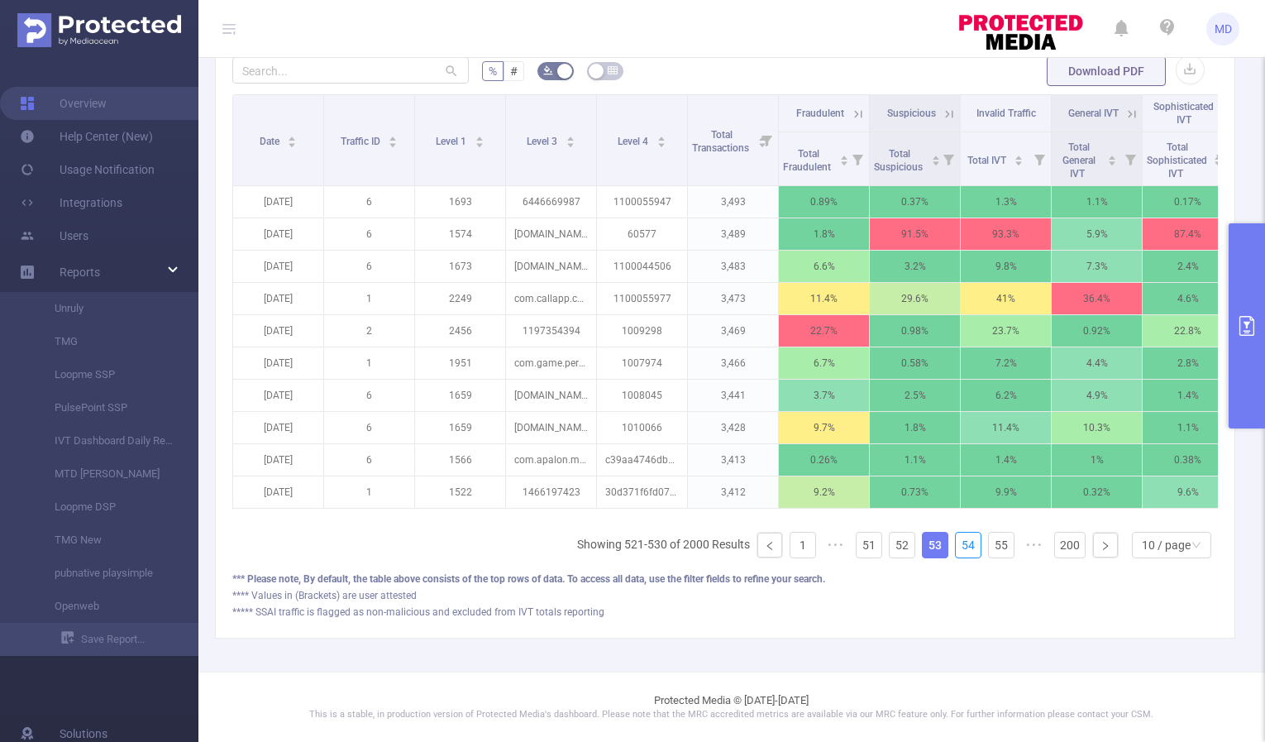
click at [960, 542] on link "54" at bounding box center [968, 544] width 25 height 25
